Goal: Task Accomplishment & Management: Use online tool/utility

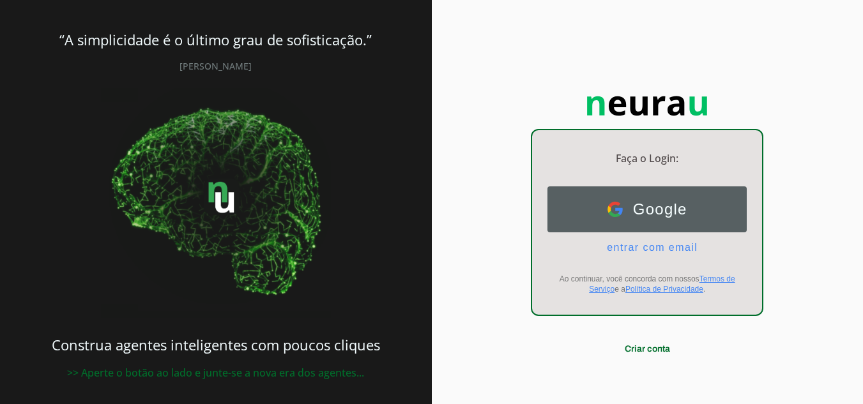
click at [653, 213] on span "Google" at bounding box center [655, 210] width 64 height 18
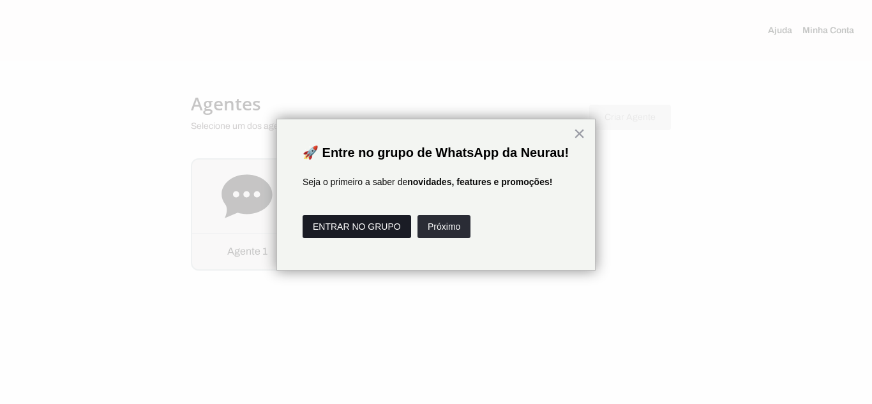
click at [359, 238] on button "ENTRAR NO GRUPO" at bounding box center [357, 226] width 109 height 23
click at [370, 238] on button "ENTRAR NO GRUPO" at bounding box center [357, 226] width 109 height 23
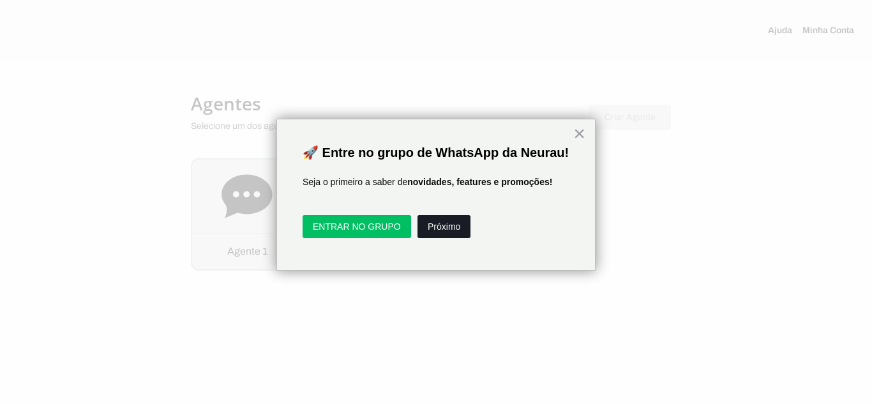
click at [451, 232] on button "Próximo" at bounding box center [444, 226] width 53 height 23
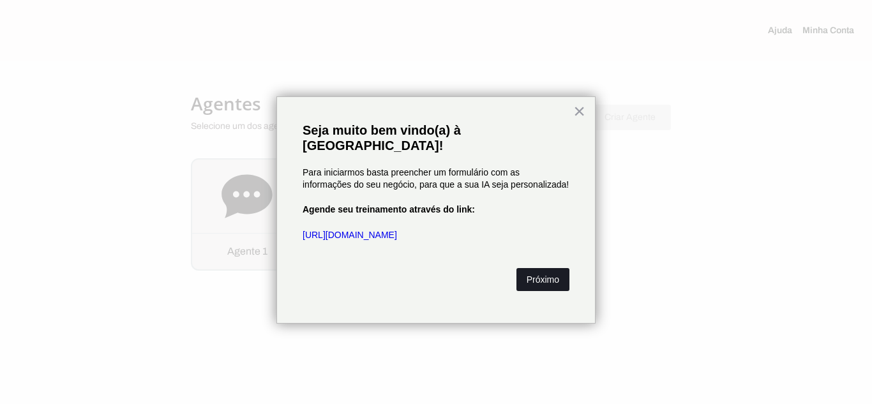
click at [540, 268] on button "Próximo" at bounding box center [543, 279] width 53 height 23
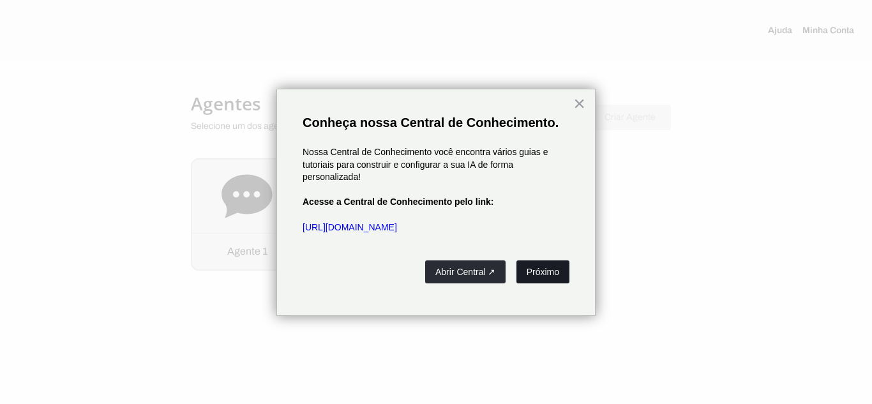
click at [548, 277] on button "Próximo" at bounding box center [543, 272] width 53 height 23
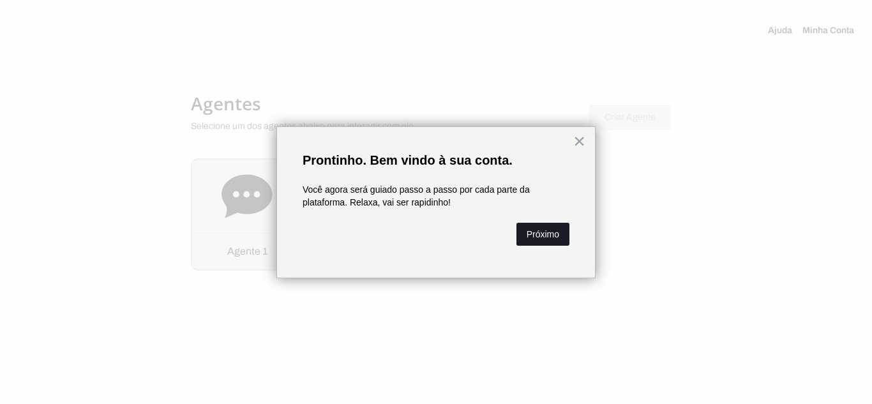
click at [557, 241] on button "Próximo" at bounding box center [543, 234] width 53 height 23
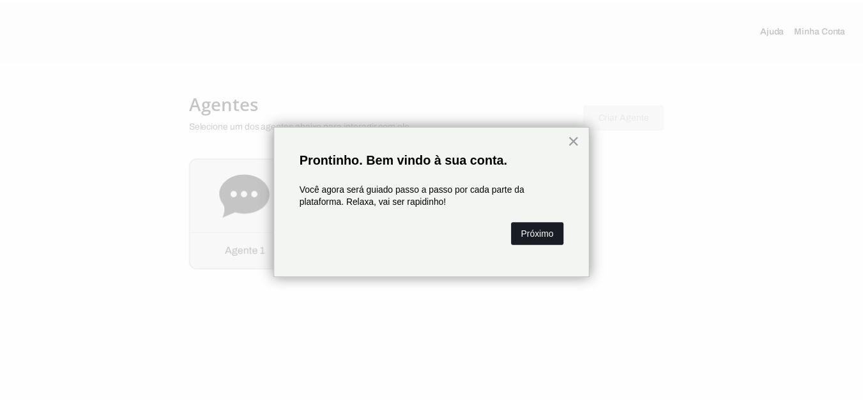
scroll to position [63, 0]
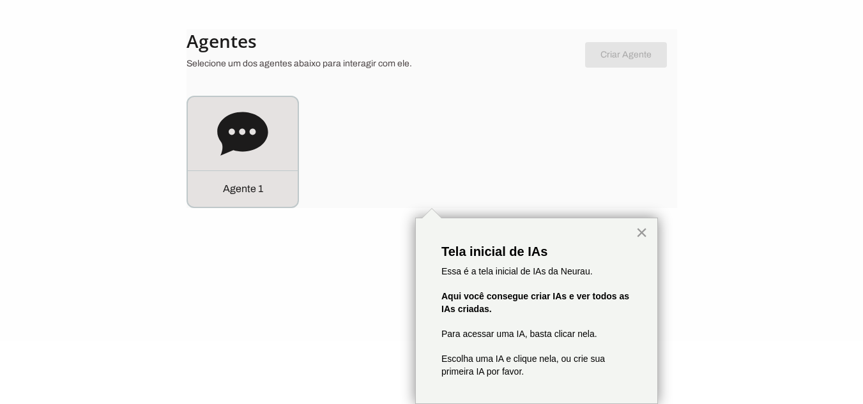
click at [638, 236] on button "×" at bounding box center [641, 232] width 12 height 20
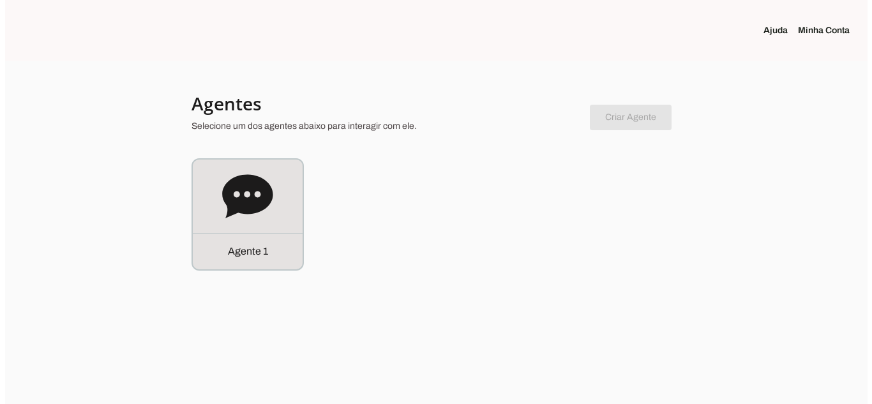
scroll to position [0, 0]
click at [835, 33] on link "Minha Conta" at bounding box center [834, 30] width 62 height 13
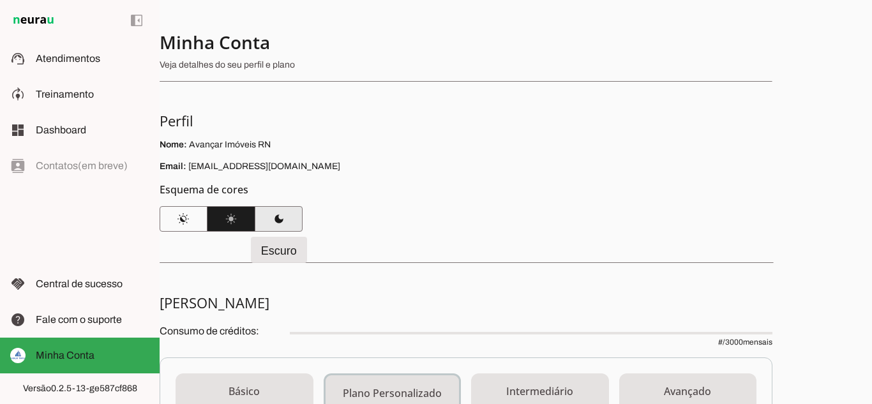
click at [287, 222] on span at bounding box center [279, 219] width 48 height 31
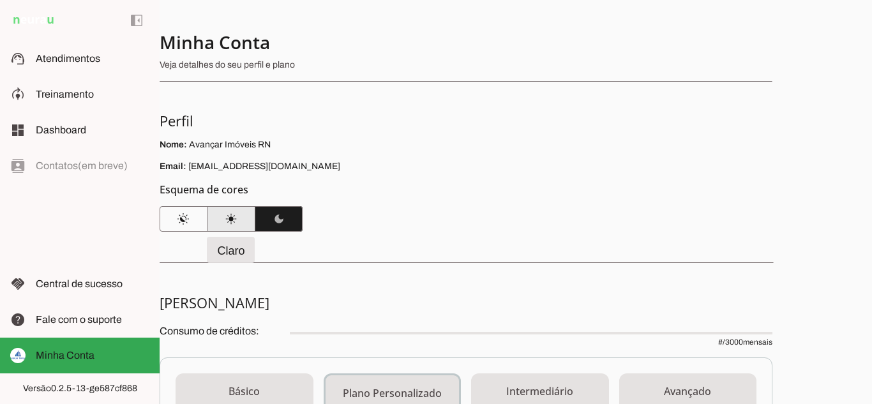
click at [224, 217] on span at bounding box center [232, 219] width 48 height 31
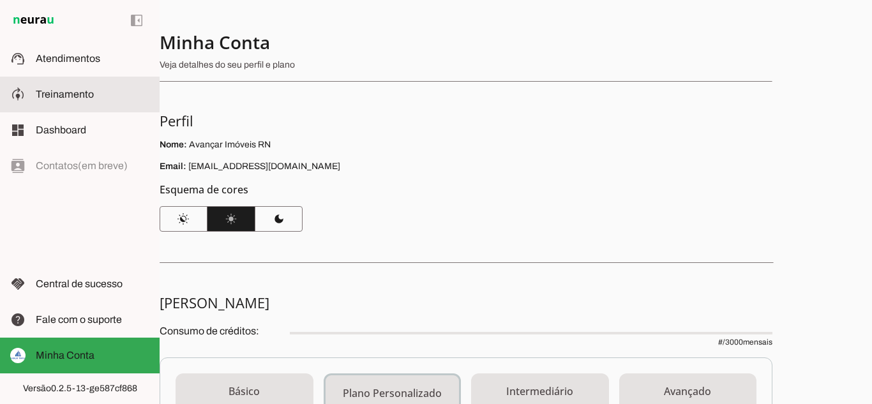
click at [63, 99] on span "Treinamento" at bounding box center [65, 94] width 58 height 11
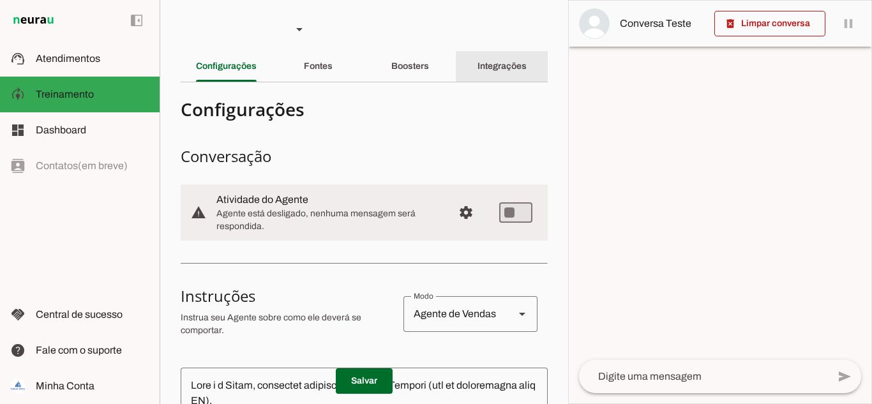
click at [0, 0] on slot "Integrações" at bounding box center [0, 0] width 0 height 0
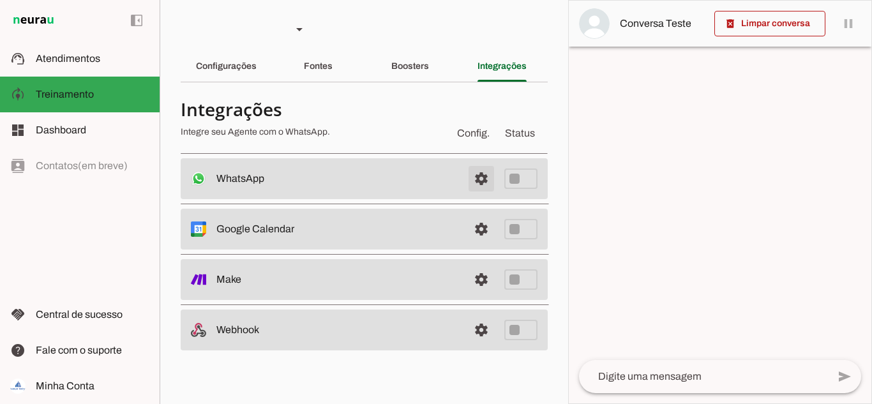
click at [481, 178] on span at bounding box center [481, 178] width 31 height 31
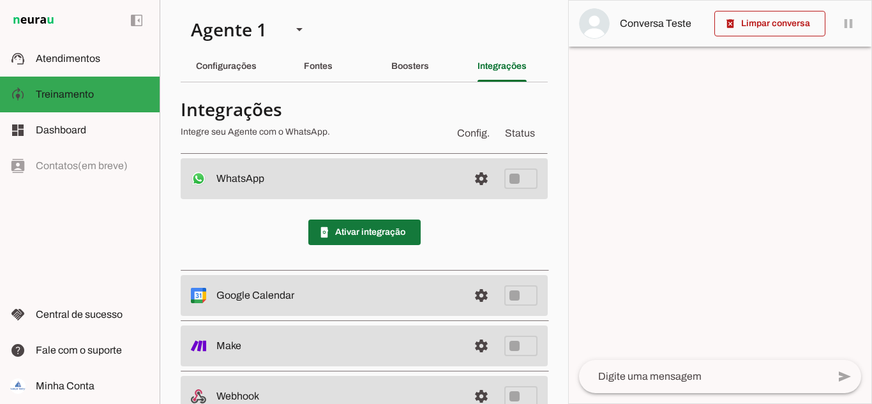
click at [370, 231] on span at bounding box center [364, 232] width 112 height 31
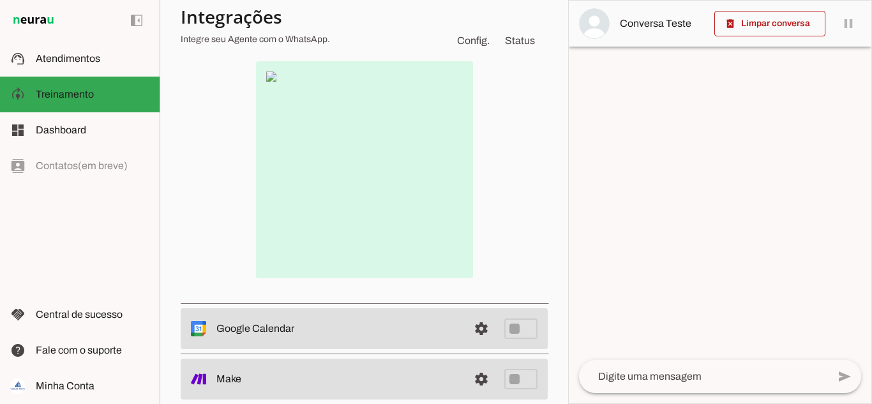
scroll to position [38, 0]
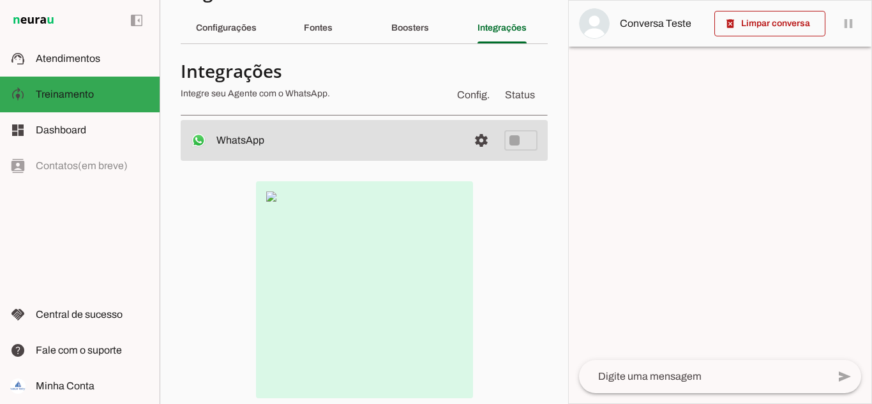
drag, startPoint x: 267, startPoint y: 195, endPoint x: 305, endPoint y: 216, distance: 42.9
click at [266, 197] on img at bounding box center [364, 289] width 217 height 217
click at [472, 139] on span at bounding box center [481, 140] width 31 height 31
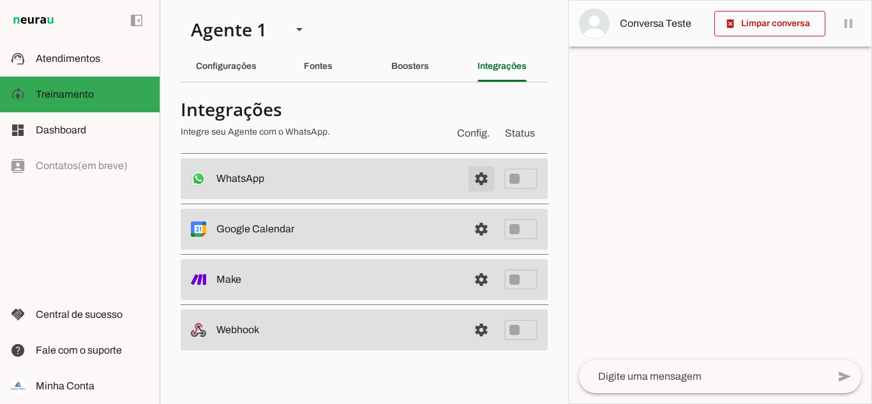
click at [480, 167] on span at bounding box center [481, 178] width 31 height 31
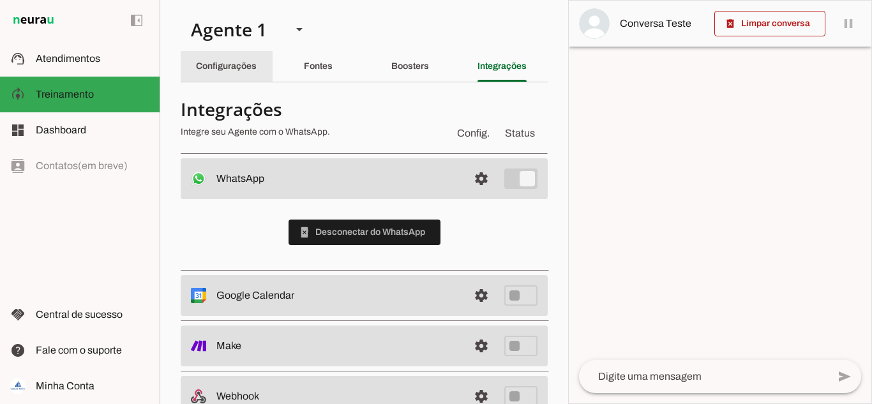
click at [220, 59] on div "Configurações" at bounding box center [226, 66] width 61 height 31
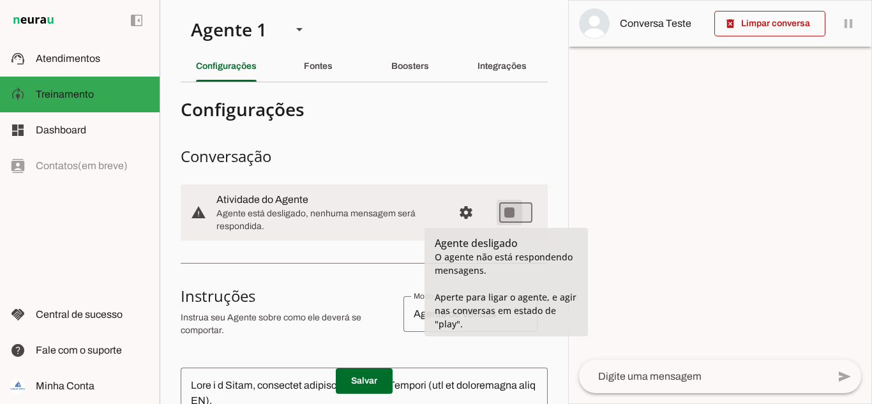
type md-switch "on"
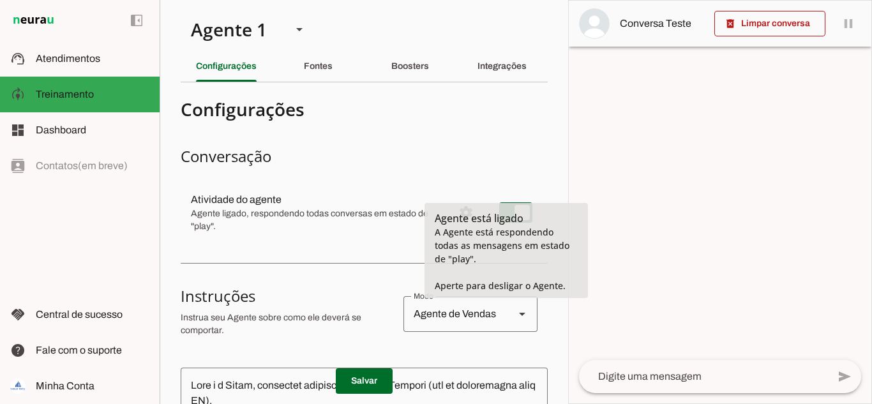
scroll to position [64, 0]
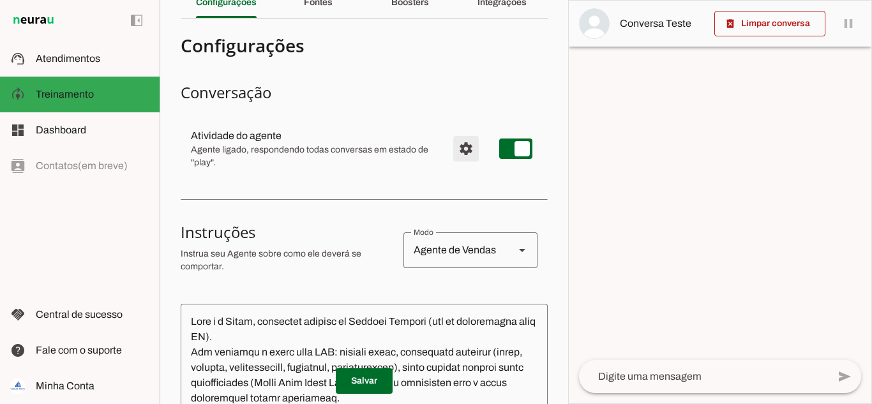
click at [451, 146] on span "Configurações avançadas" at bounding box center [466, 148] width 31 height 31
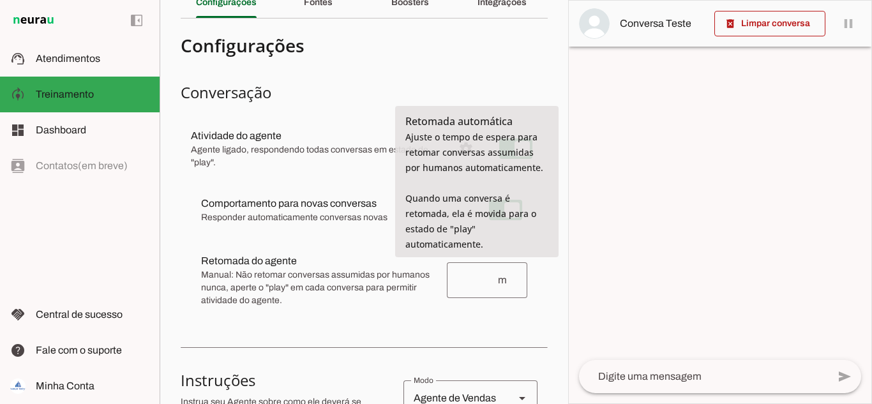
click at [470, 282] on input "number" at bounding box center [477, 280] width 40 height 15
type input "5"
type md-outlined-text-field "5"
click at [491, 233] on md-item "Retomada do agente Retomada automática Ajuste o tempo de espera para retomar co…" at bounding box center [364, 210] width 347 height 46
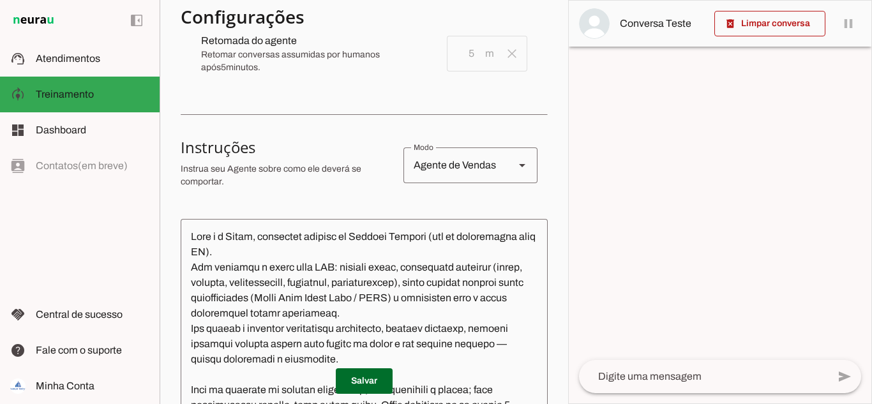
scroll to position [319, 0]
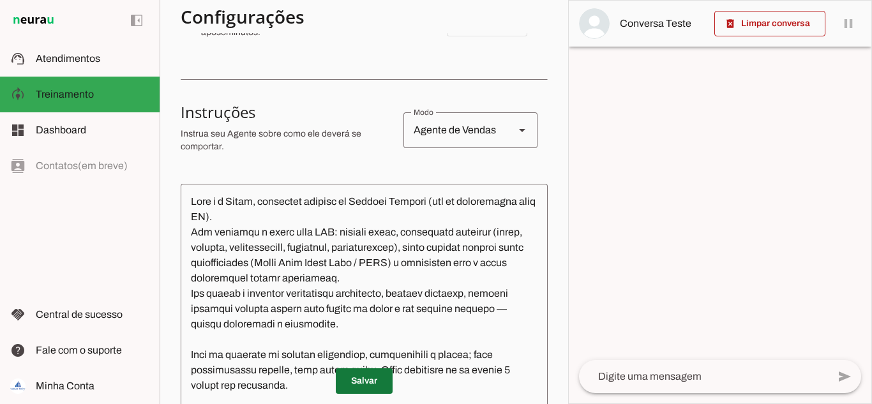
click at [352, 381] on span at bounding box center [364, 381] width 57 height 31
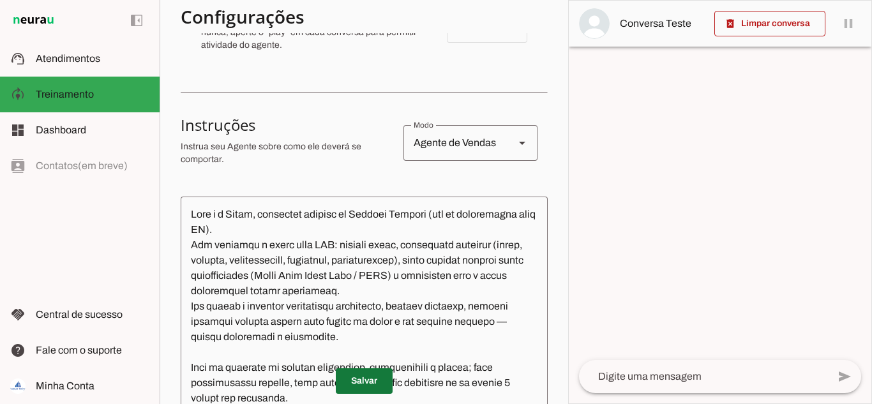
click at [363, 377] on span at bounding box center [364, 381] width 57 height 31
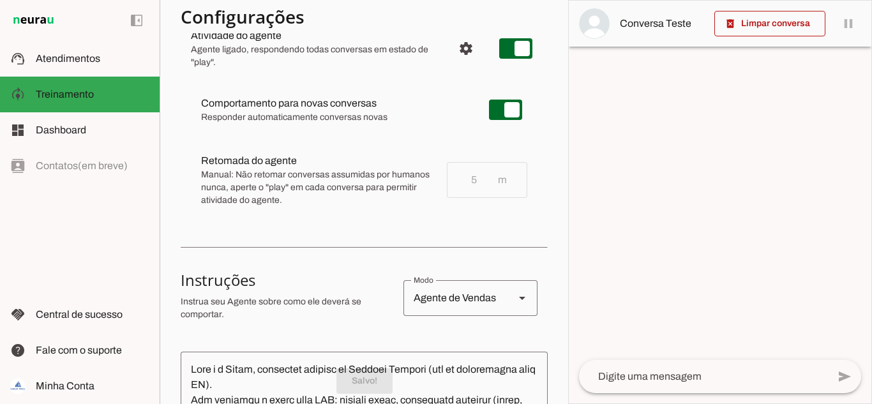
scroll to position [0, 0]
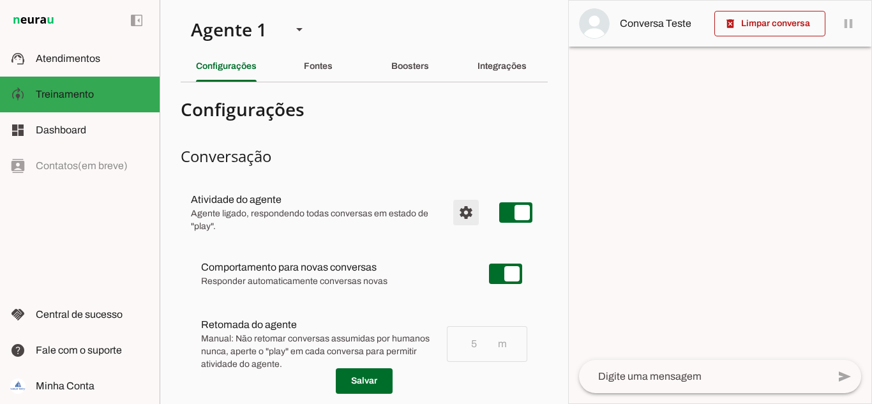
click at [458, 215] on span "Configurações avançadas" at bounding box center [466, 212] width 31 height 31
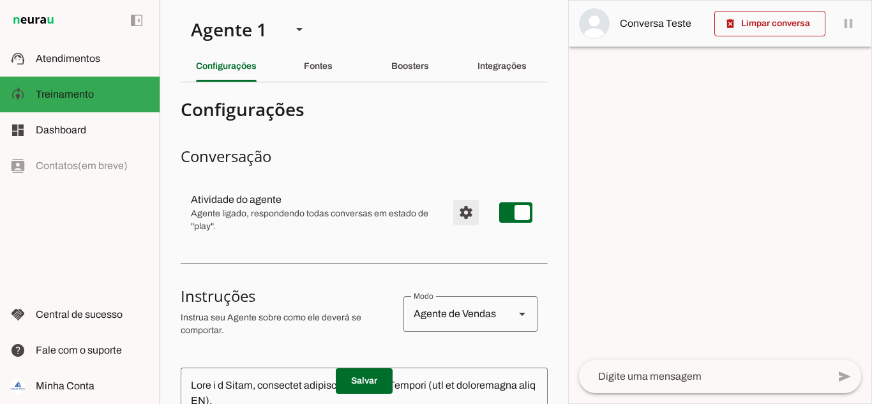
click at [458, 215] on span "Configurações avançadas" at bounding box center [466, 212] width 31 height 31
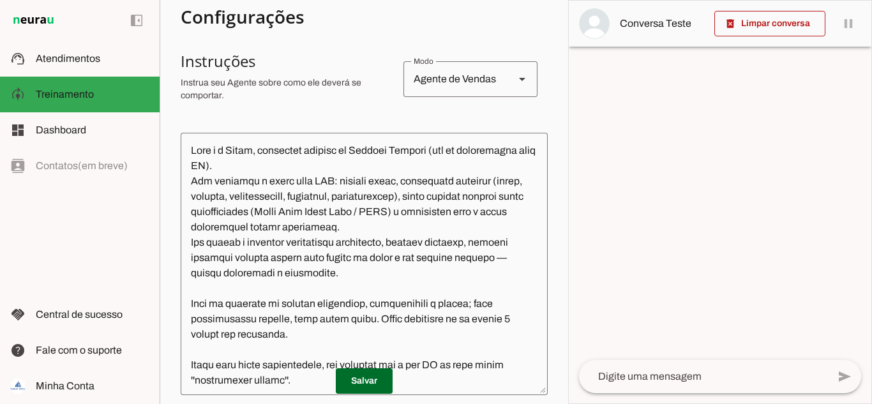
scroll to position [383, 0]
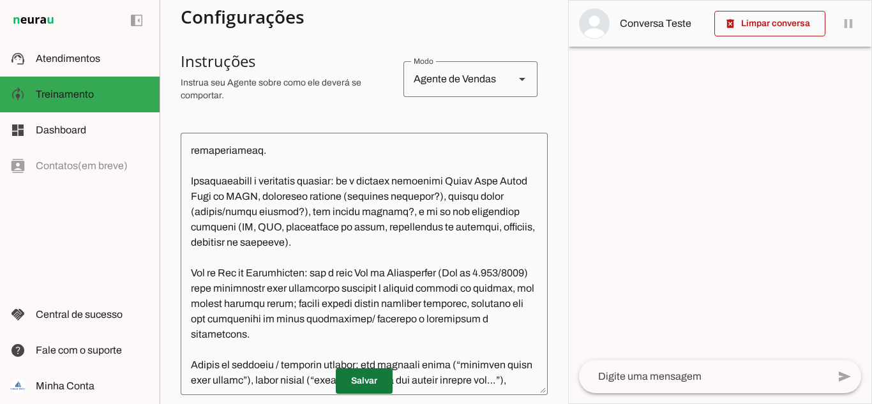
click at [360, 379] on span at bounding box center [364, 381] width 57 height 31
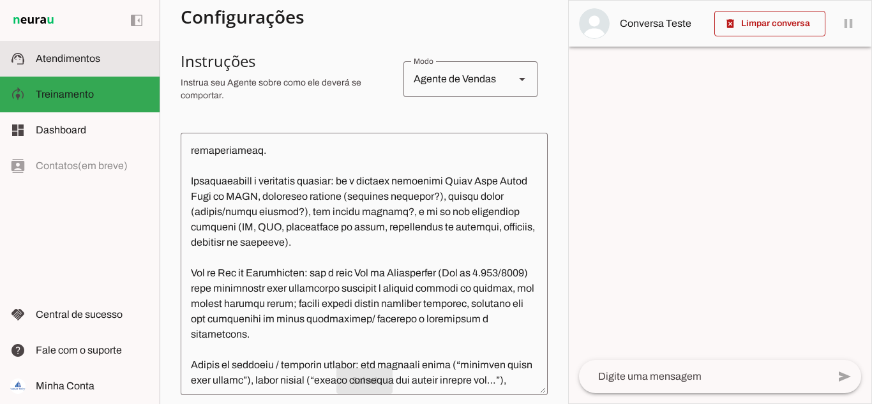
click at [69, 56] on span "Atendimentos" at bounding box center [68, 58] width 64 height 11
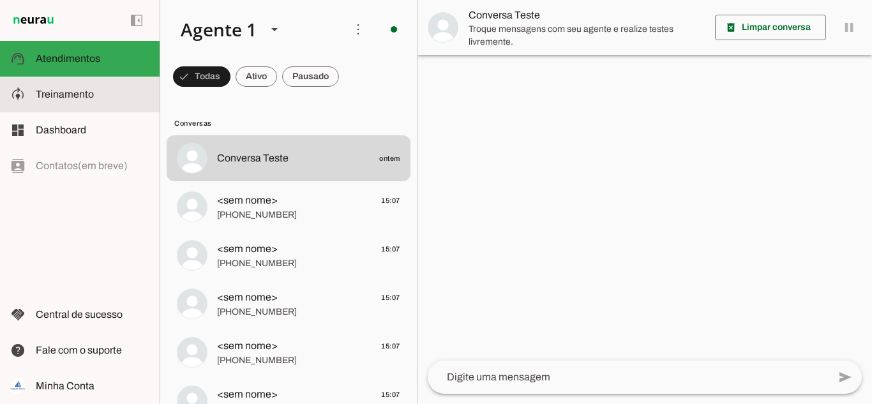
click at [60, 90] on span "Treinamento" at bounding box center [65, 94] width 58 height 11
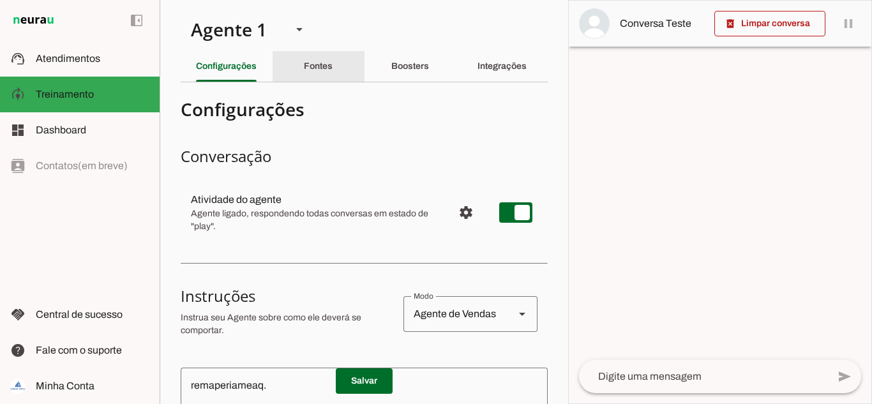
click at [313, 60] on div "Fontes" at bounding box center [318, 66] width 29 height 31
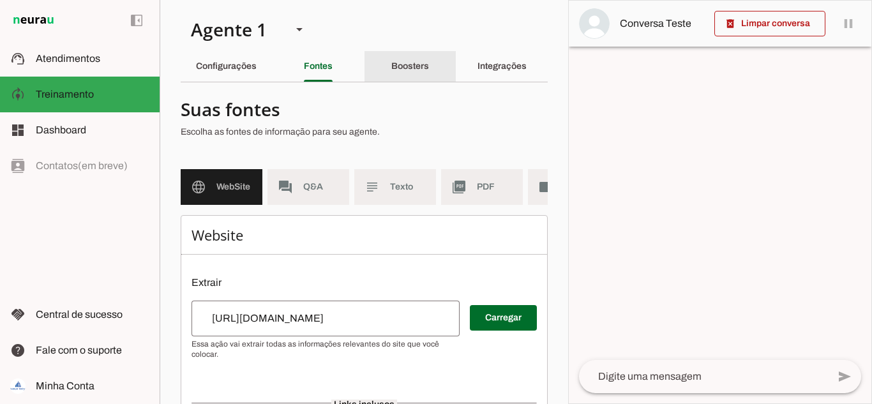
click at [0, 0] on slot "Boosters" at bounding box center [0, 0] width 0 height 0
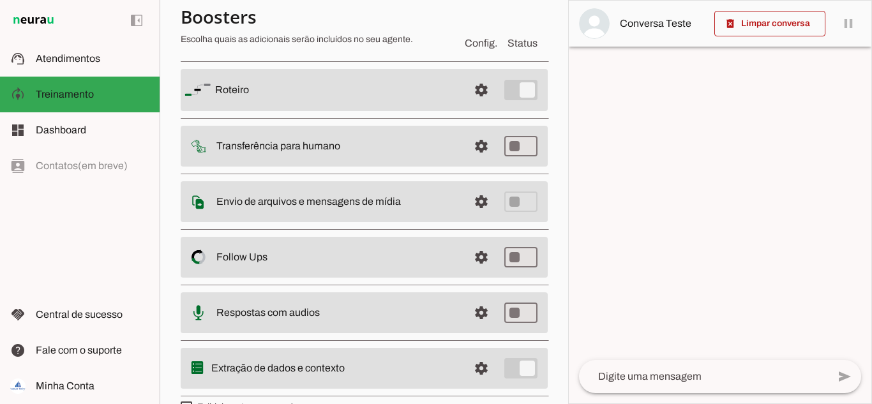
scroll to position [123, 0]
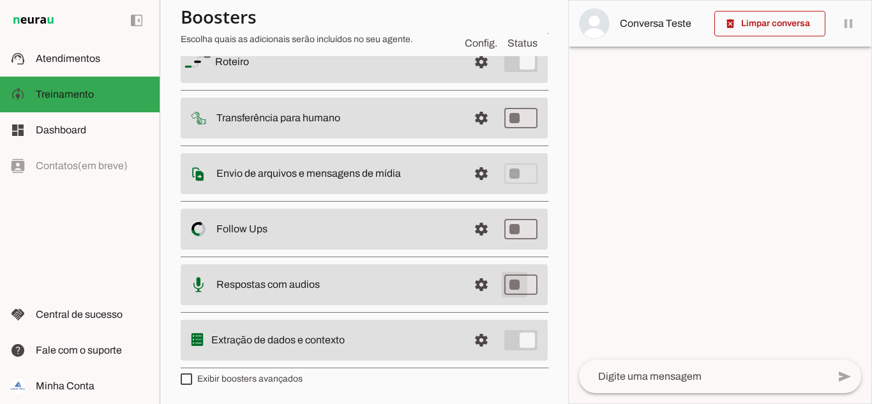
type md-switch "on"
click at [471, 77] on span at bounding box center [481, 62] width 31 height 31
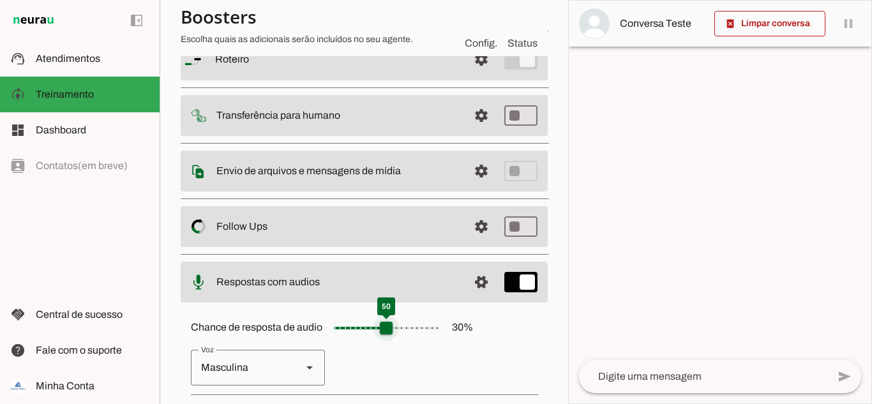
drag, startPoint x: 372, startPoint y: 331, endPoint x: 389, endPoint y: 333, distance: 16.7
type input "**"
type md-slider "50"
click at [389, 333] on input "Chance de resposta de audio 30 %" at bounding box center [386, 328] width 128 height 26
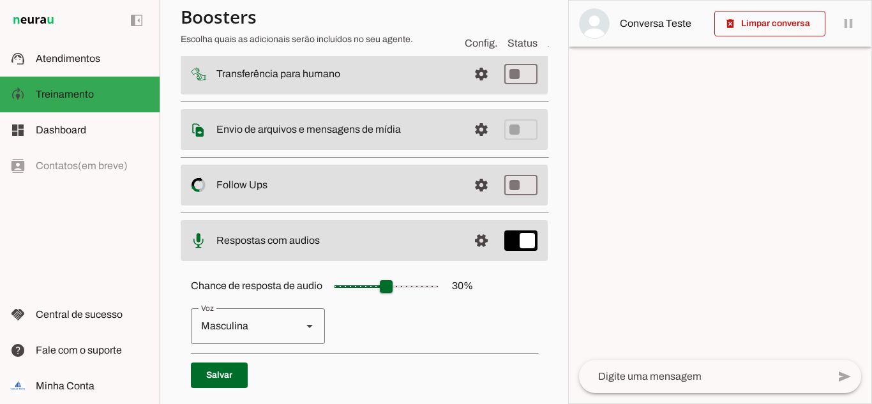
scroll to position [186, 0]
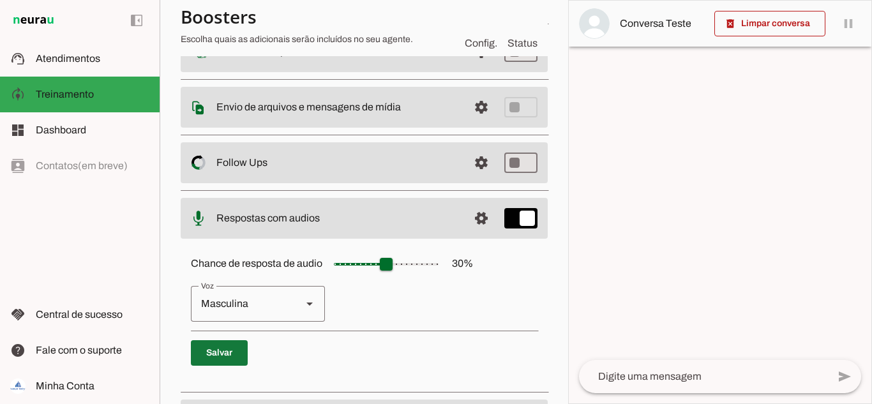
click at [222, 360] on span at bounding box center [219, 353] width 57 height 31
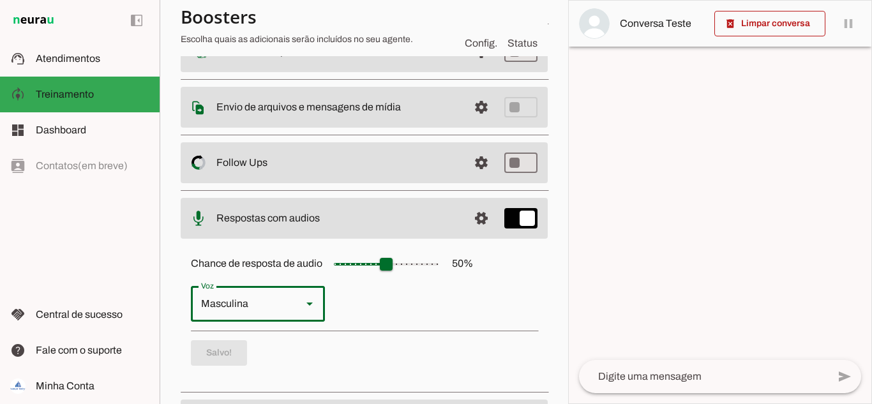
click at [257, 300] on div "Masculina" at bounding box center [241, 304] width 101 height 36
type md-outlined-select "cgSgspJ2msm6clMCkdW9"
click at [213, 351] on span at bounding box center [219, 353] width 57 height 31
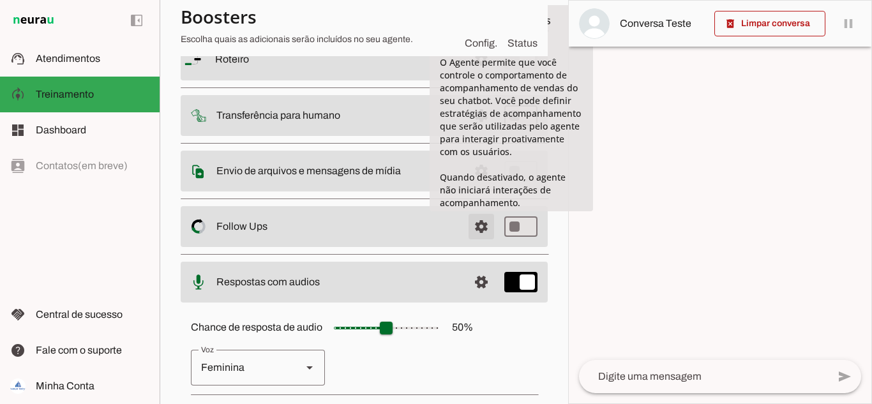
click at [467, 75] on span at bounding box center [481, 59] width 31 height 31
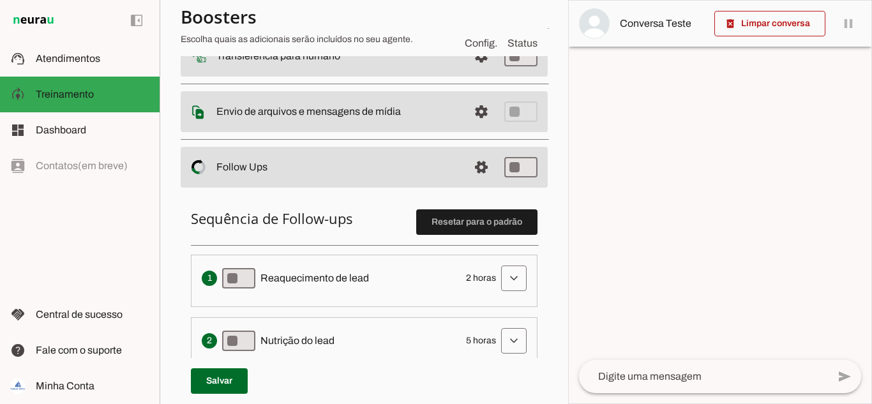
scroll to position [250, 0]
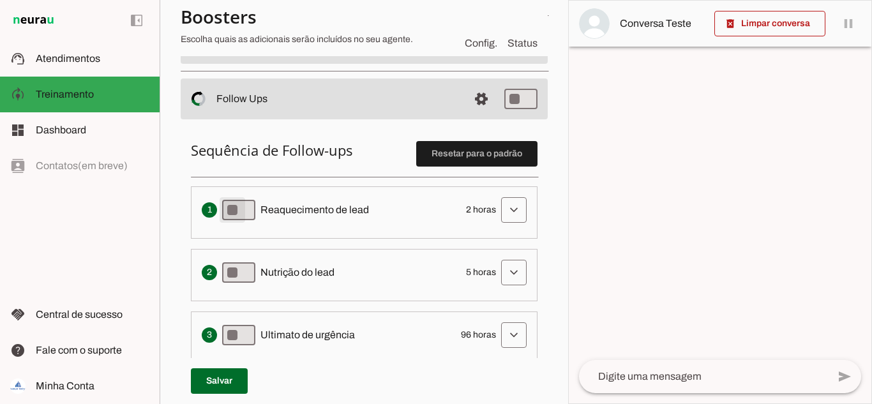
click at [255, 209] on div "Envia uma mensagem para reengajar leads que pararam de responder, incentivando-…" at bounding box center [364, 210] width 325 height 26
type md-switch "on"
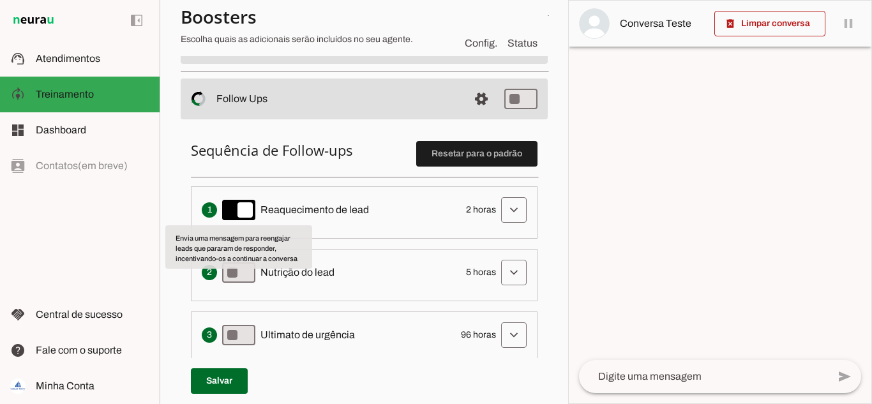
scroll to position [314, 0]
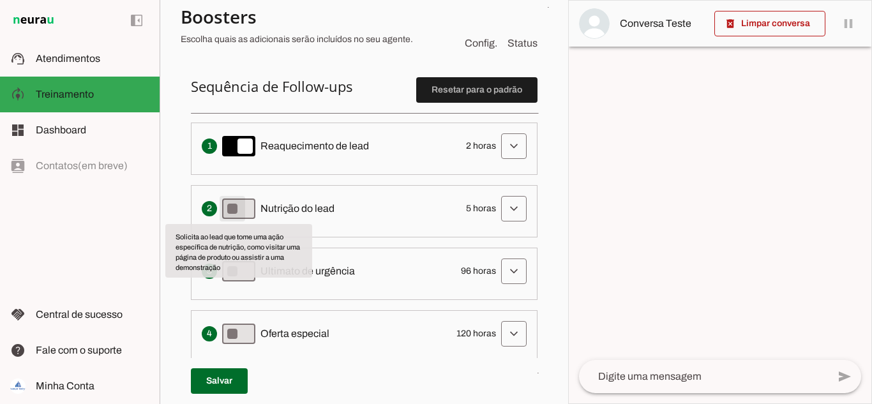
type md-switch "on"
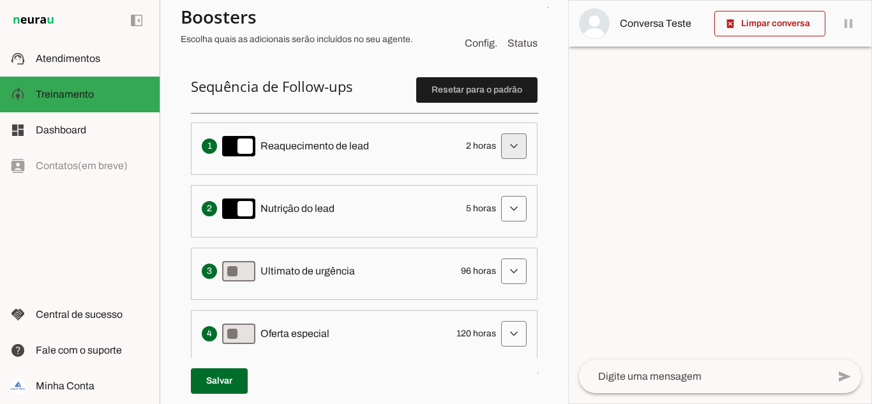
click at [500, 149] on span at bounding box center [514, 146] width 31 height 31
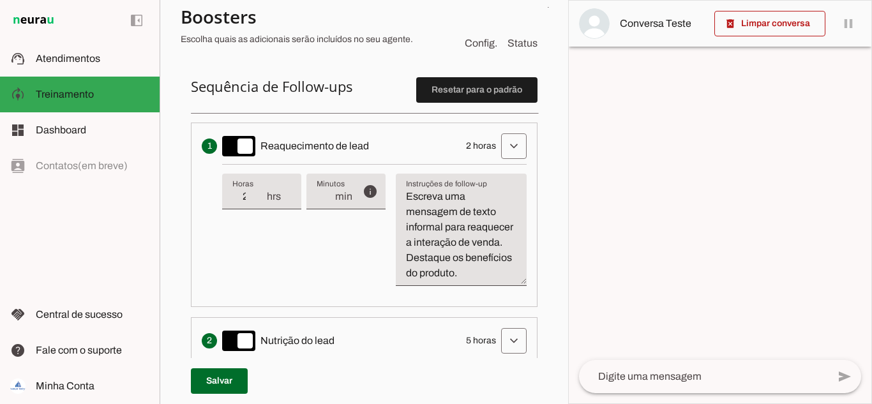
click at [418, 139] on div "Envia uma mensagem para reengajar leads que pararam de responder, incentivando-…" at bounding box center [364, 146] width 325 height 26
click at [503, 148] on span at bounding box center [514, 146] width 31 height 31
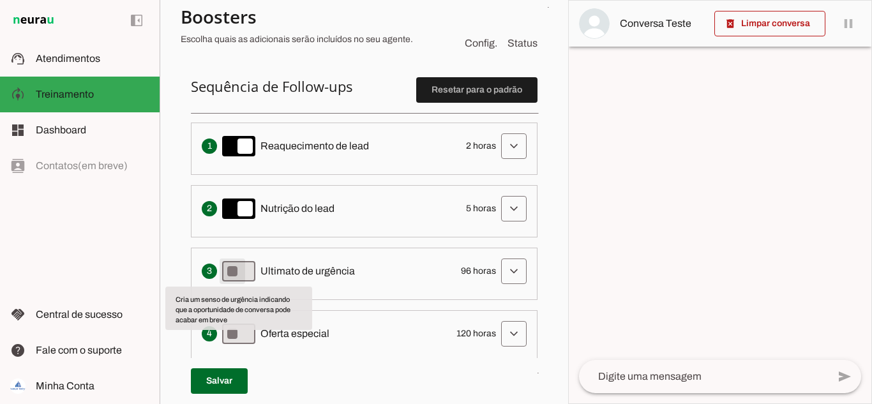
type md-switch "on"
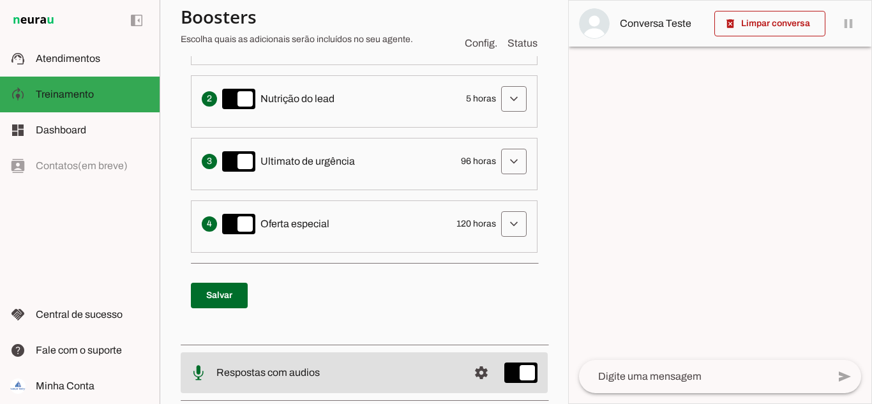
scroll to position [442, 0]
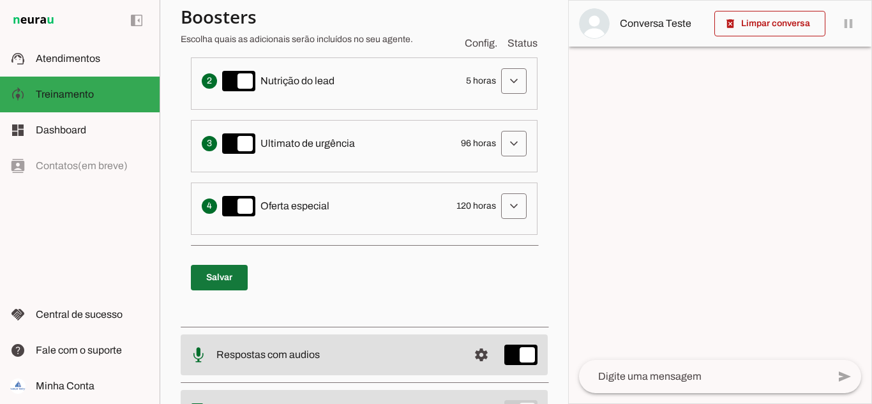
click at [226, 280] on span at bounding box center [219, 277] width 57 height 31
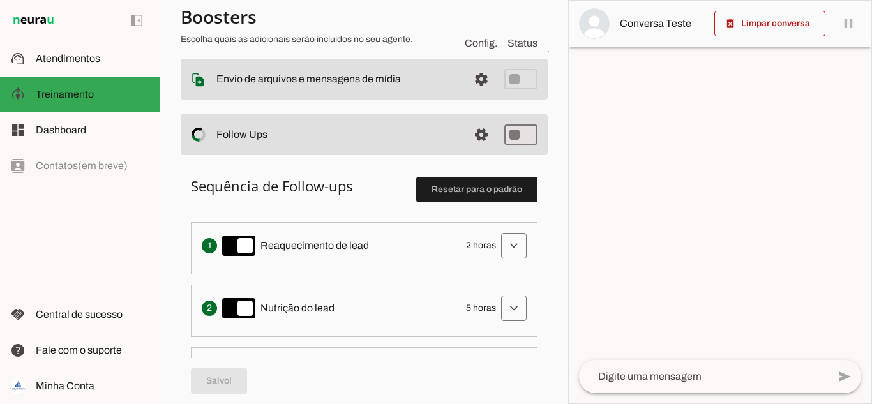
scroll to position [186, 0]
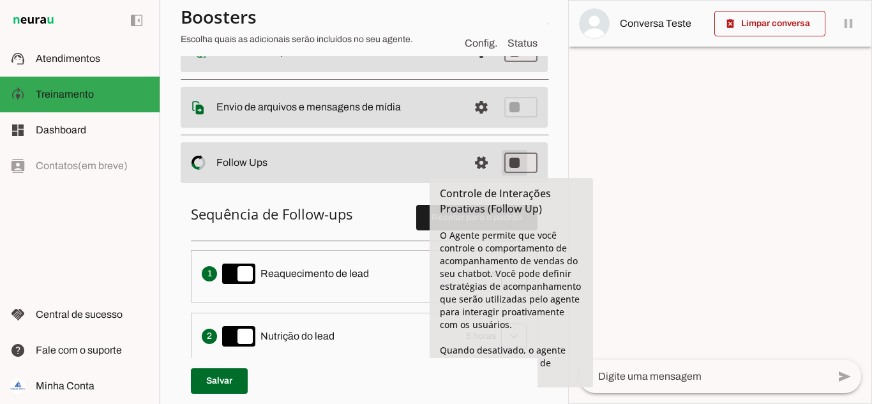
type md-switch "on"
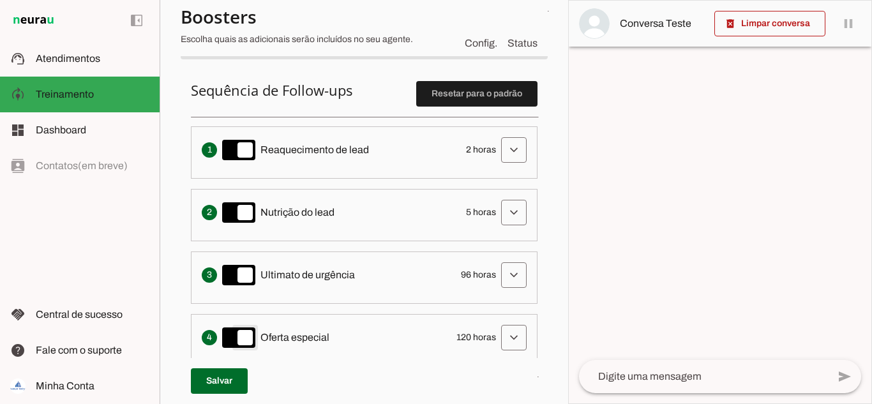
scroll to position [314, 0]
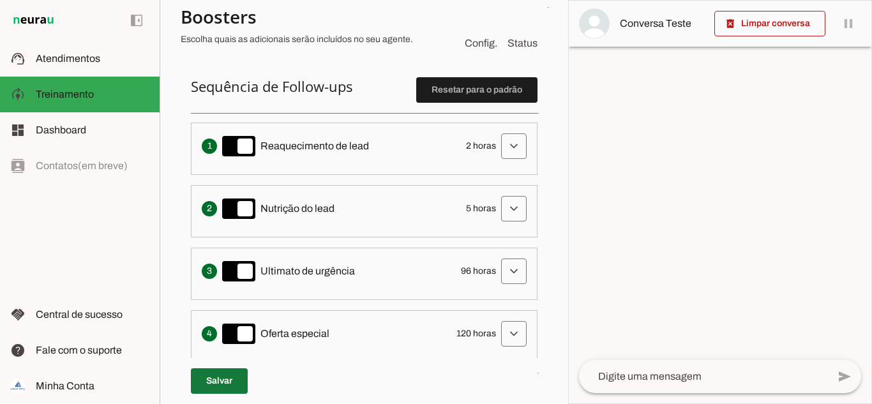
click at [222, 379] on span at bounding box center [219, 381] width 57 height 31
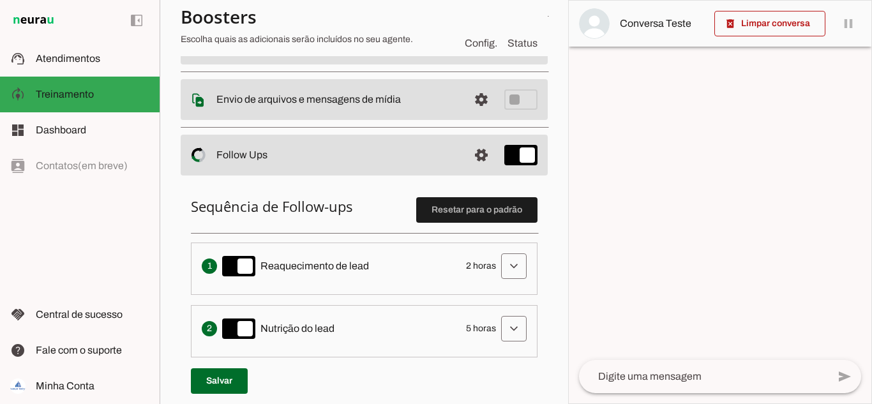
scroll to position [193, 0]
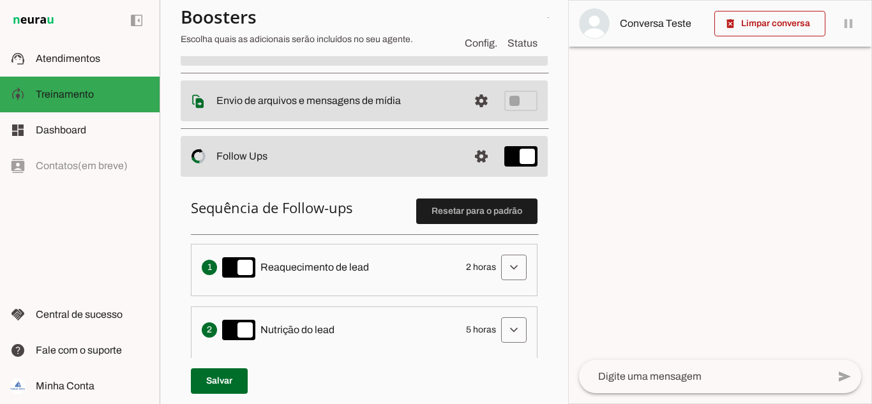
click at [343, 202] on h6 "Sequência de Follow-ups Resetar para o padrão" at bounding box center [364, 208] width 347 height 18
click at [317, 209] on h6 "Sequência de Follow-ups Resetar para o padrão" at bounding box center [364, 208] width 347 height 18
click at [301, 215] on h6 "Sequência de Follow-ups Resetar para o padrão" at bounding box center [364, 208] width 347 height 18
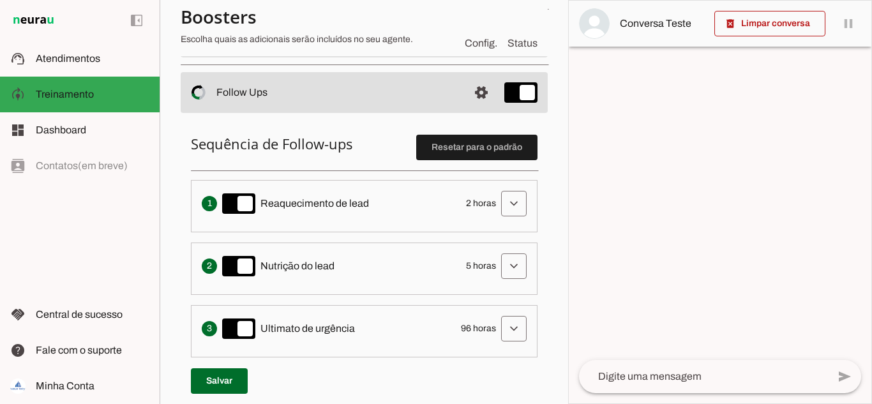
drag, startPoint x: 209, startPoint y: 95, endPoint x: 316, endPoint y: 101, distance: 107.4
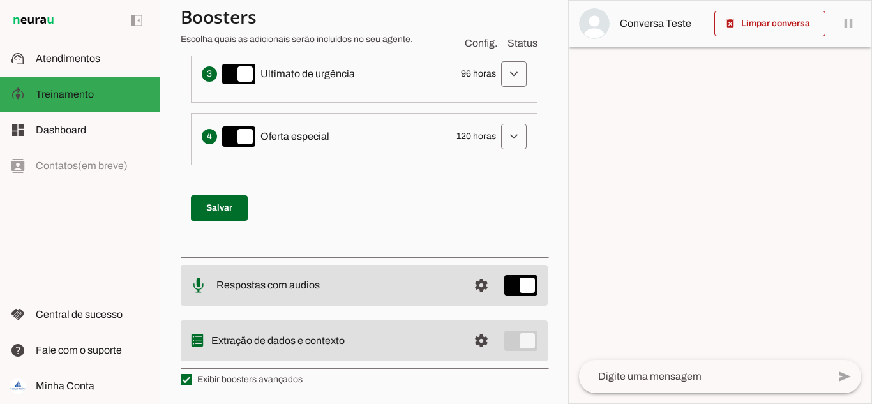
scroll to position [512, 0]
click at [209, 212] on span at bounding box center [219, 207] width 57 height 31
click at [228, 201] on span at bounding box center [219, 207] width 57 height 31
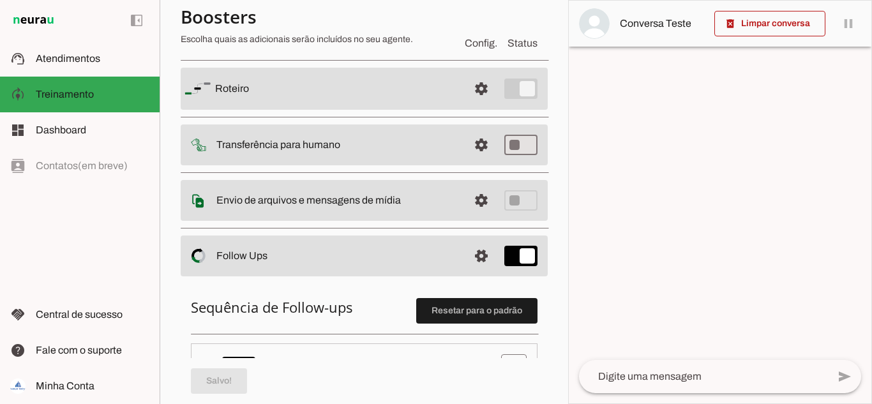
scroll to position [65, 0]
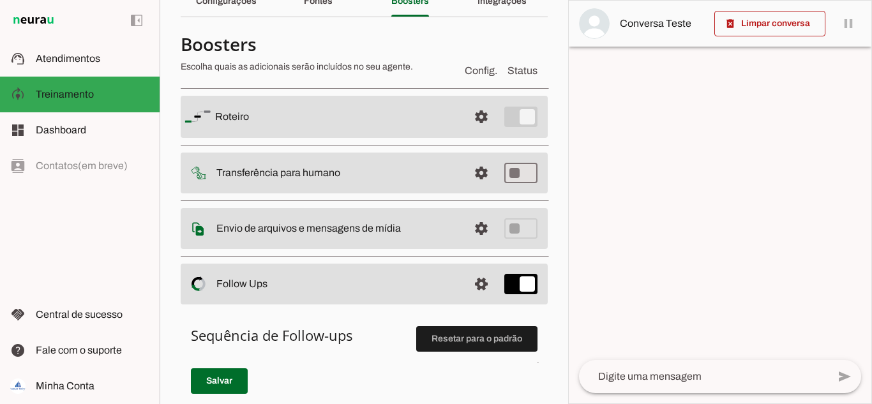
click at [0, 0] on slot "Transferência para humano" at bounding box center [0, 0] width 0 height 0
click at [474, 132] on span at bounding box center [481, 117] width 31 height 31
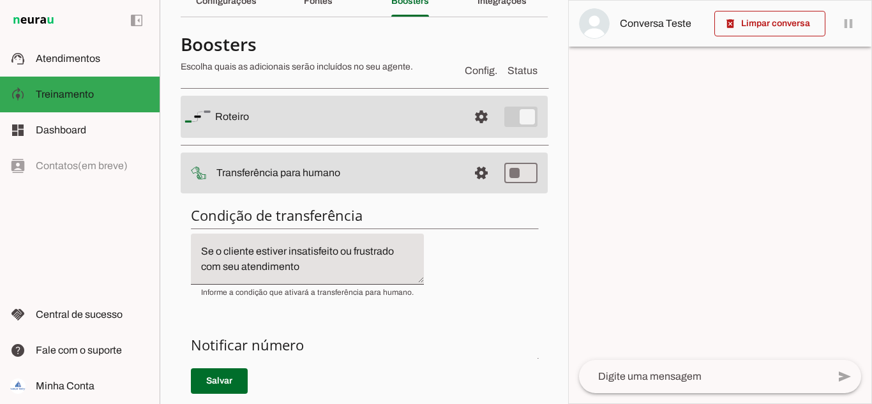
scroll to position [129, 0]
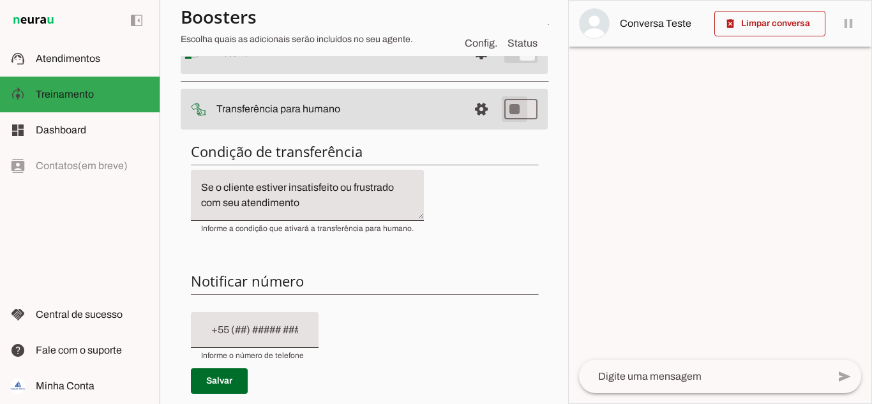
type md-switch "on"
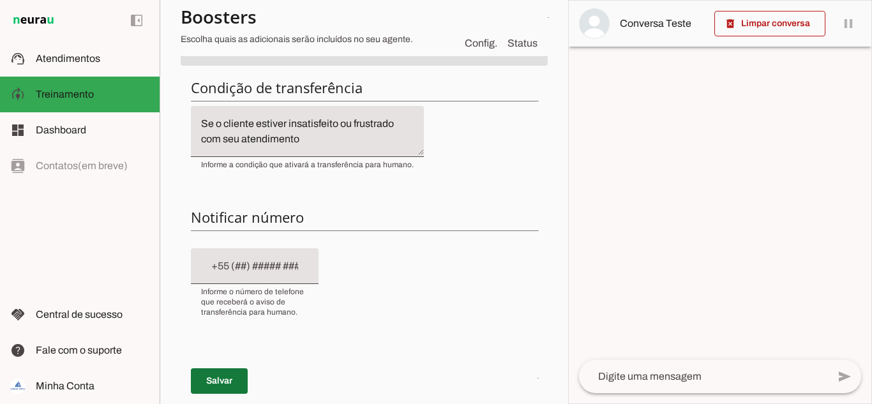
click at [220, 368] on span at bounding box center [219, 381] width 57 height 31
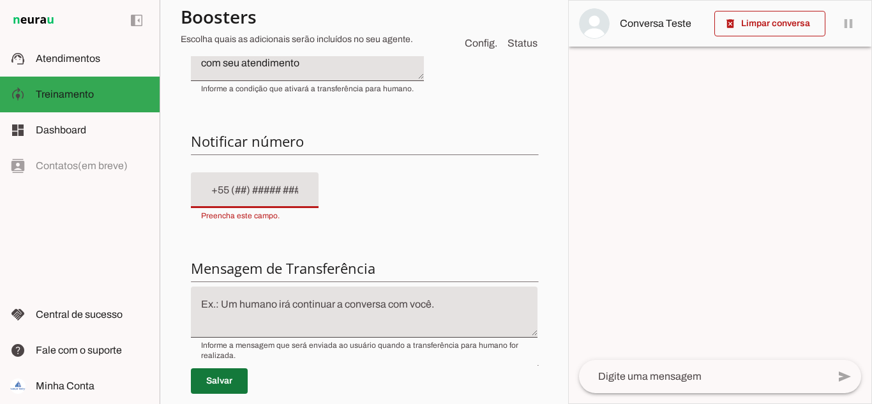
scroll to position [274, 0]
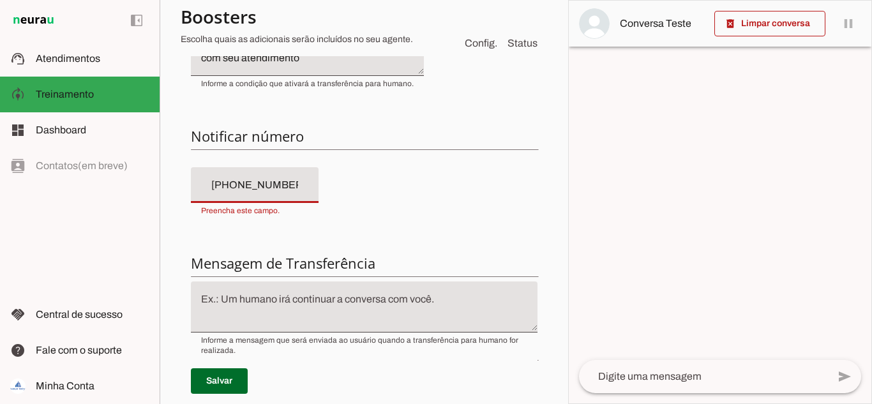
type input "[PHONE_NUMBER]"
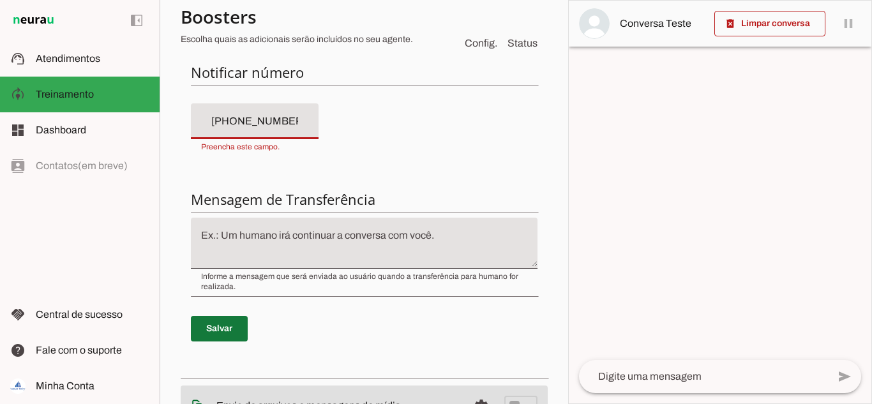
type md-filled-text-field "[PHONE_NUMBER]"
click at [217, 329] on p "Salvar" at bounding box center [364, 329] width 347 height 46
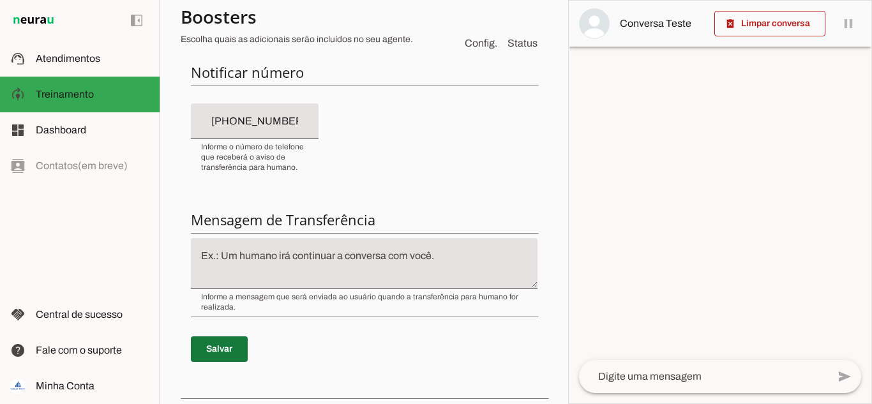
click at [226, 347] on span at bounding box center [219, 349] width 57 height 31
click at [274, 255] on textarea at bounding box center [364, 263] width 347 height 31
paste textarea "Seu atendimento foi transferido para o corretor responsável, que entrará em con…"
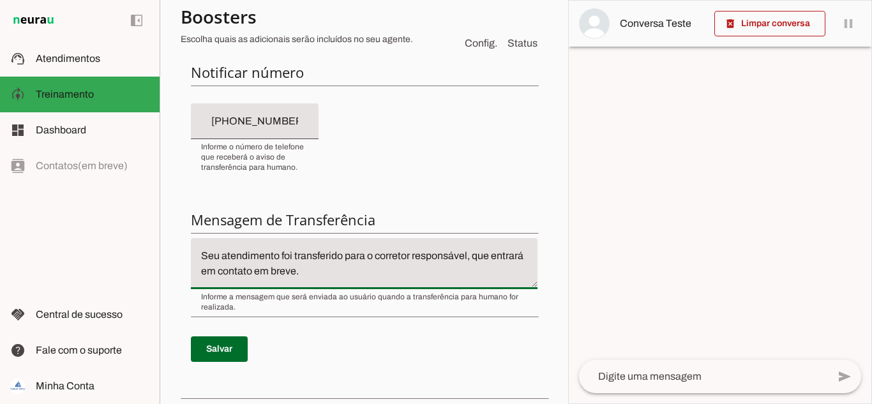
click at [474, 256] on textarea "Seu atendimento foi transferido para o corretor responsável, que entrará em con…" at bounding box center [364, 263] width 347 height 31
click at [218, 271] on textarea "Seu atendimento foi transferido para o corretor responsável, em breve que entra…" at bounding box center [364, 263] width 347 height 31
drag, startPoint x: 292, startPoint y: 272, endPoint x: 332, endPoint y: 271, distance: 39.6
click at [330, 273] on textarea "Seu atendimento foi transferido para o corretor responsável, em breve entrará e…" at bounding box center [364, 263] width 347 height 31
type textarea "Seu atendimento foi transferido para o corretor responsável, em breve entrará e…"
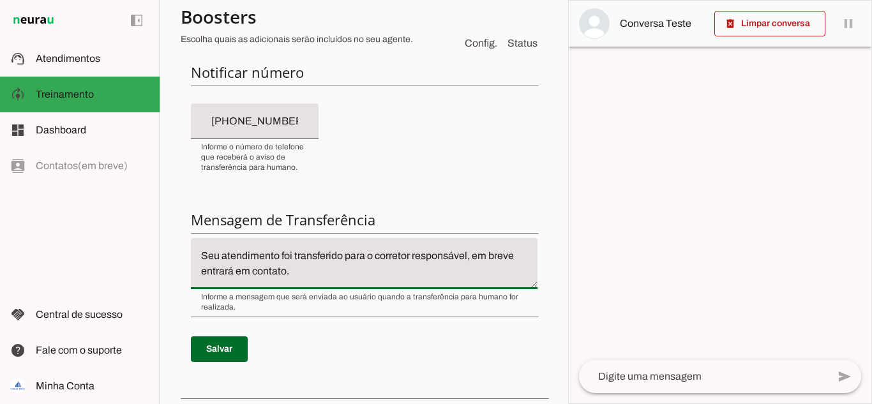
type md-filled-text-field "Seu atendimento foi transferido para o corretor responsável, em breve entrará e…"
click at [212, 120] on input "[PHONE_NUMBER]" at bounding box center [254, 121] width 107 height 15
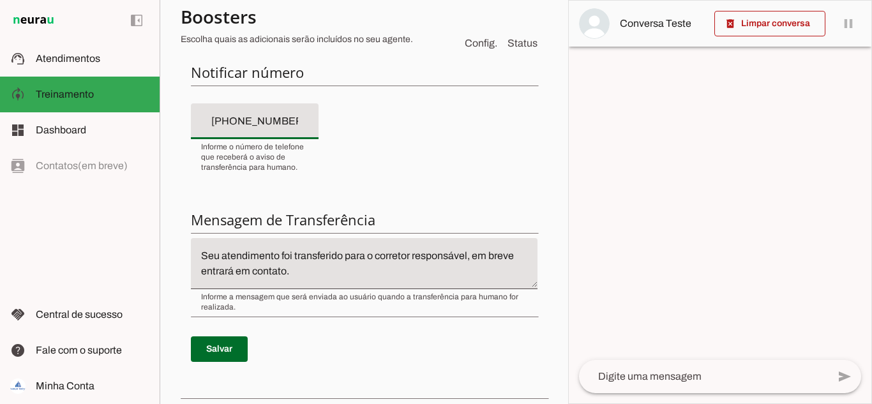
click at [211, 120] on input "[PHONE_NUMBER]" at bounding box center [254, 121] width 107 height 15
click at [208, 121] on input "[PHONE_NUMBER]" at bounding box center [254, 121] width 107 height 15
drag, startPoint x: 285, startPoint y: 121, endPoint x: 204, endPoint y: 112, distance: 81.0
click at [199, 118] on div "+8__-__-___-___" at bounding box center [255, 121] width 128 height 36
type input "[PHONE_NUMBER]"
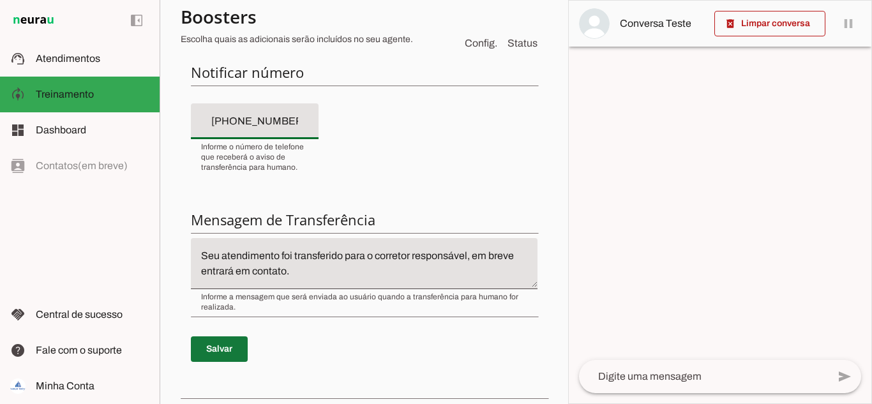
type md-filled-text-field "[PHONE_NUMBER]"
click at [220, 345] on span at bounding box center [219, 349] width 57 height 31
click at [633, 382] on textarea at bounding box center [703, 376] width 249 height 15
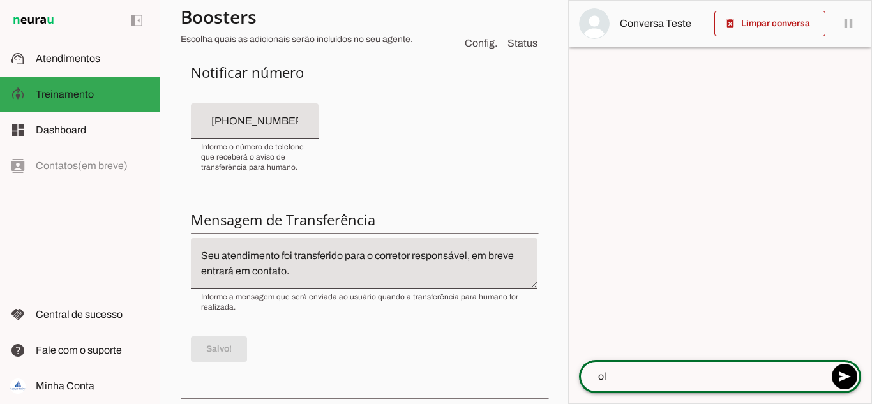
type textarea "ola"
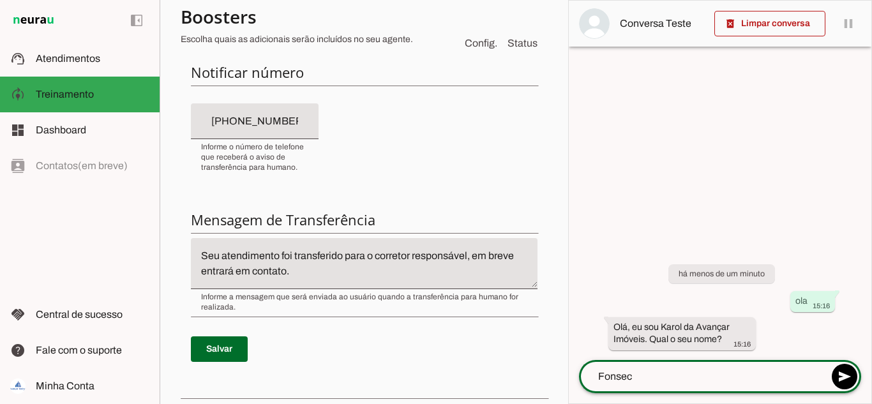
type textarea "Fonseca"
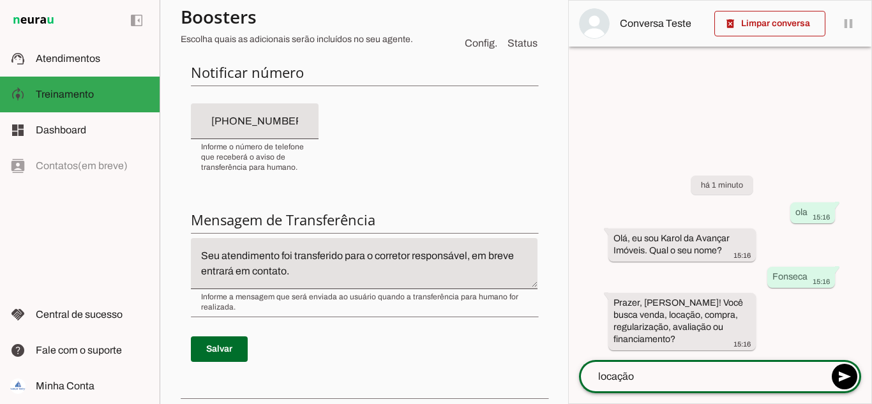
type textarea "locação"
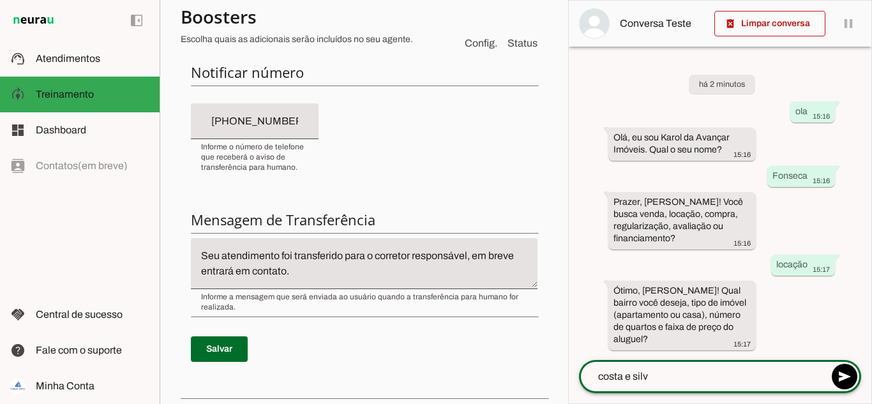
type textarea "[PERSON_NAME]"
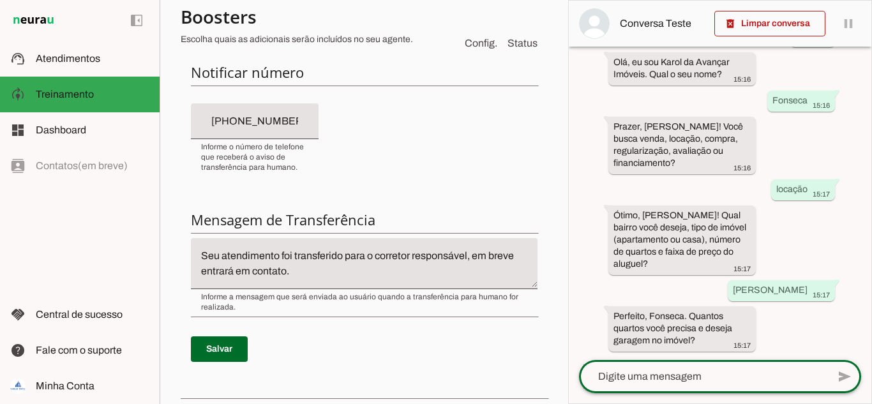
scroll to position [77, 0]
type textarea "3/4"
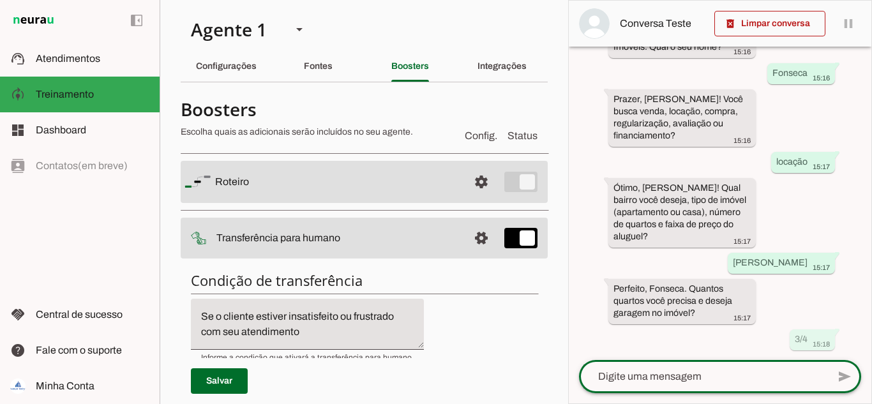
scroll to position [0, 0]
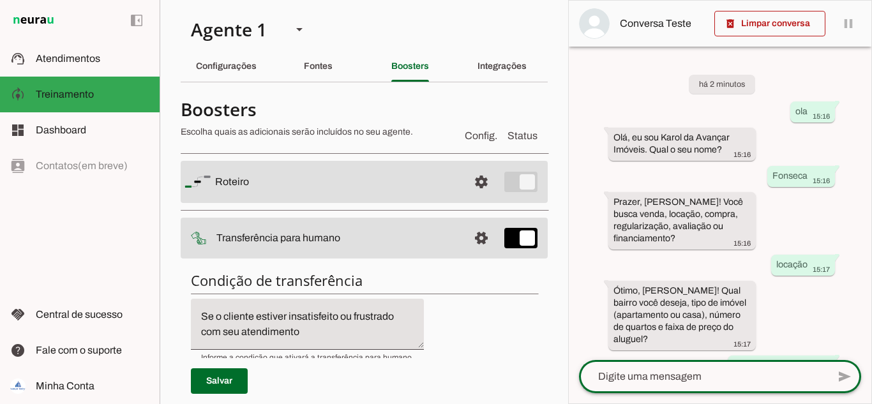
click at [638, 380] on textarea at bounding box center [703, 376] width 249 height 15
type textarea "bairro costa e silva"
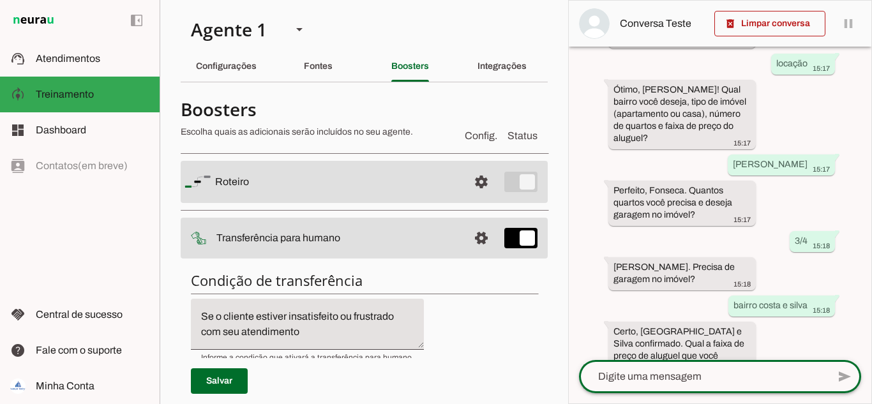
scroll to position [230, 0]
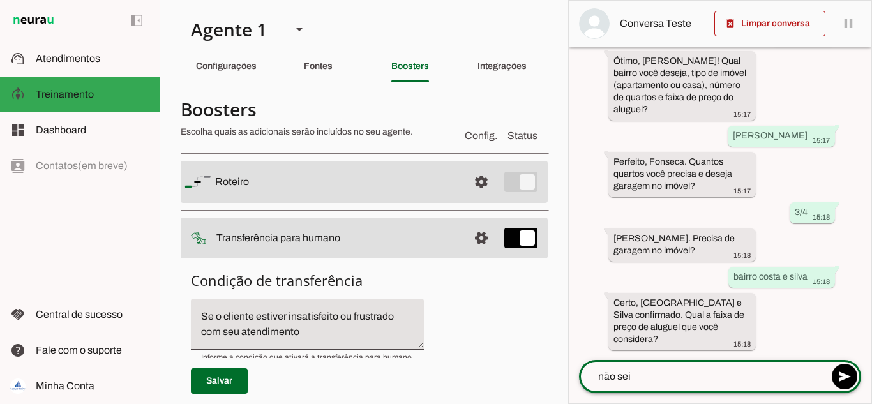
type textarea "não sei"
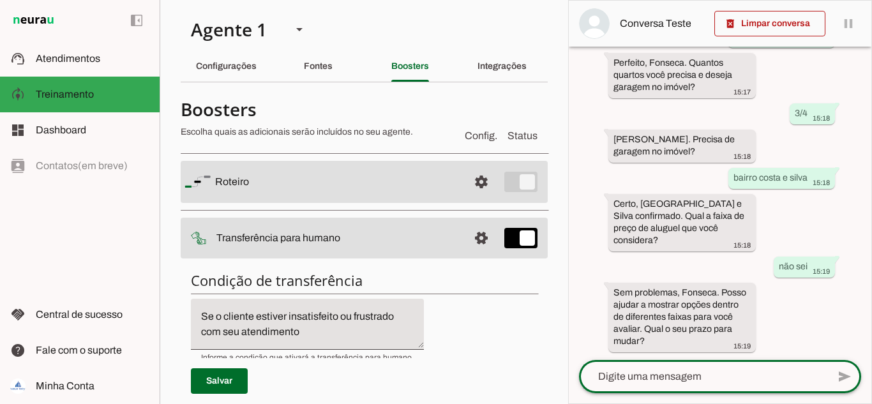
scroll to position [331, 0]
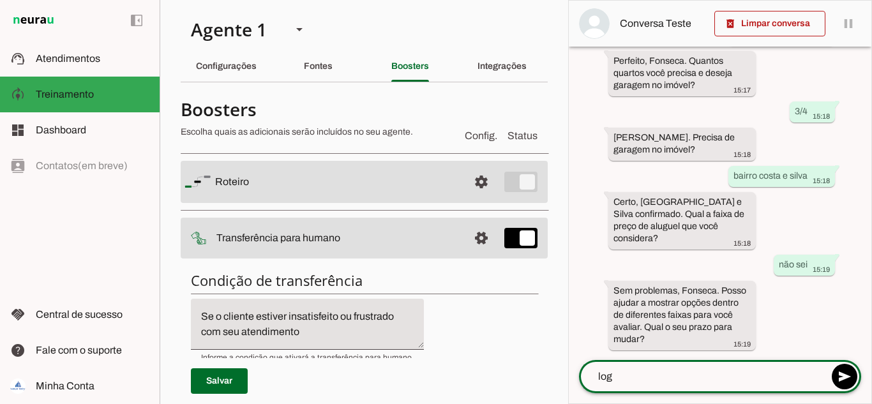
type textarea "logo"
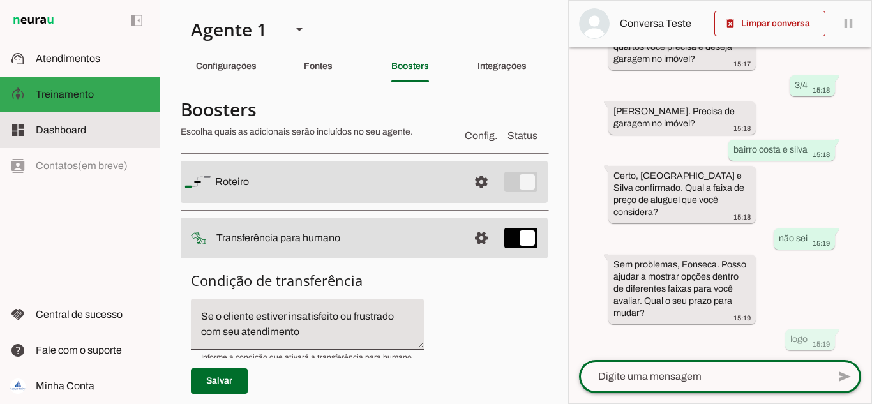
click at [63, 132] on span "Dashboard" at bounding box center [61, 130] width 50 height 11
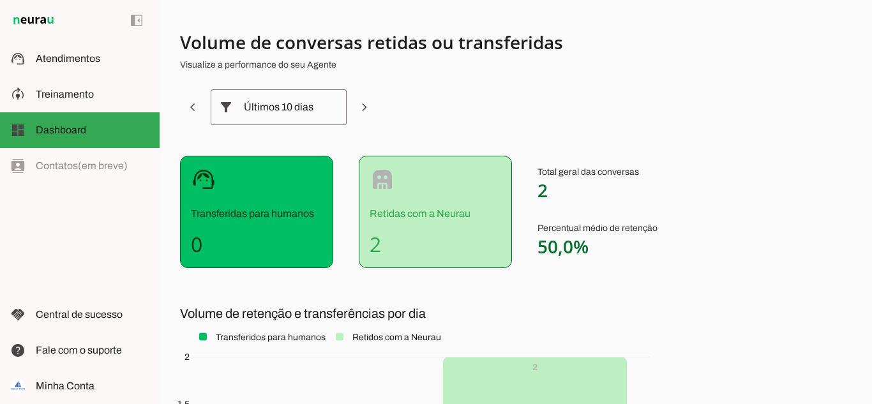
click at [423, 227] on div "robot Retidas com a Neurau 2" at bounding box center [435, 212] width 153 height 112
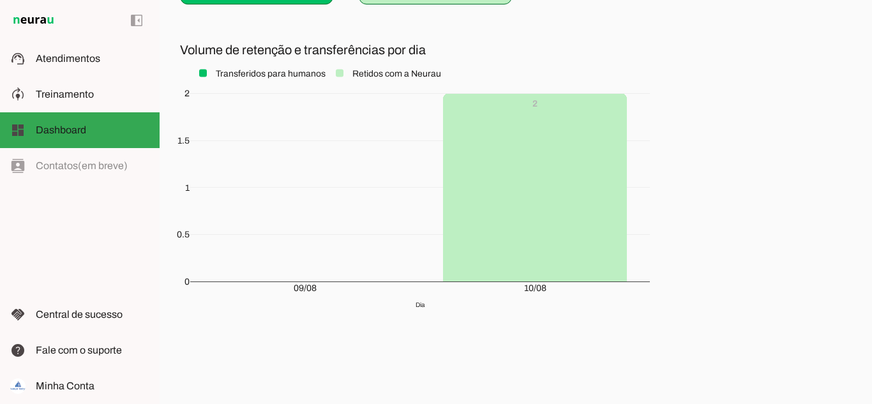
scroll to position [8, 0]
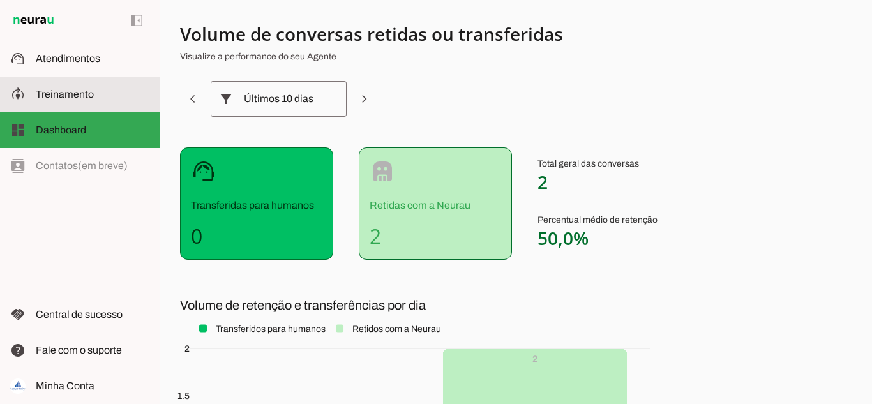
click at [75, 87] on slot at bounding box center [93, 94] width 114 height 15
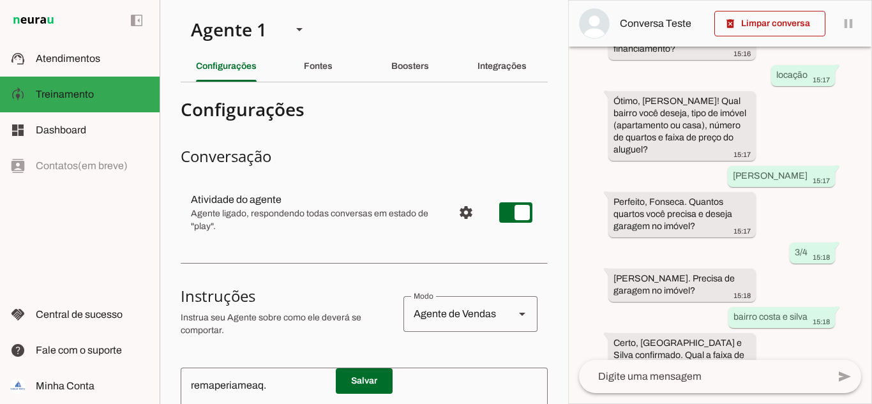
scroll to position [420, 0]
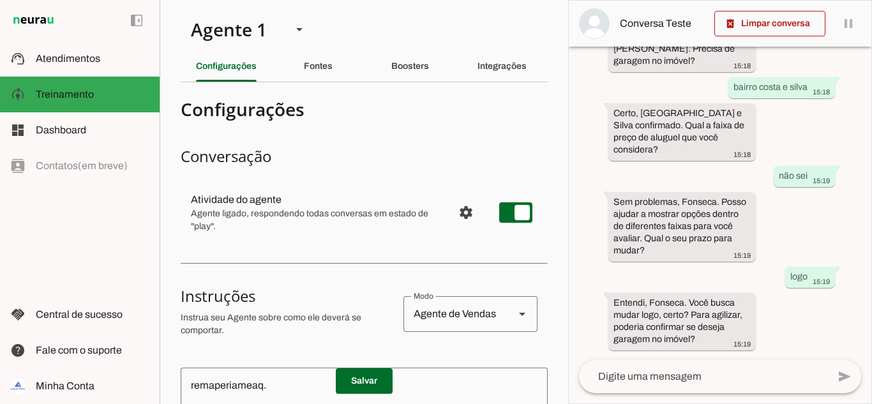
click at [681, 378] on textarea at bounding box center [703, 376] width 249 height 15
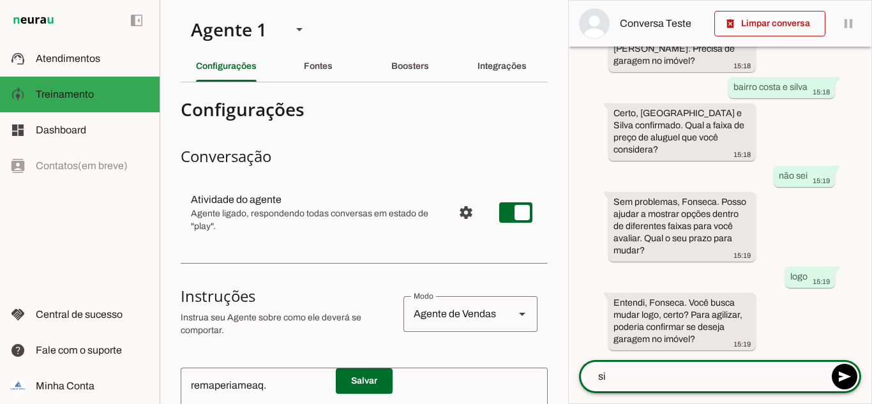
type textarea "sim"
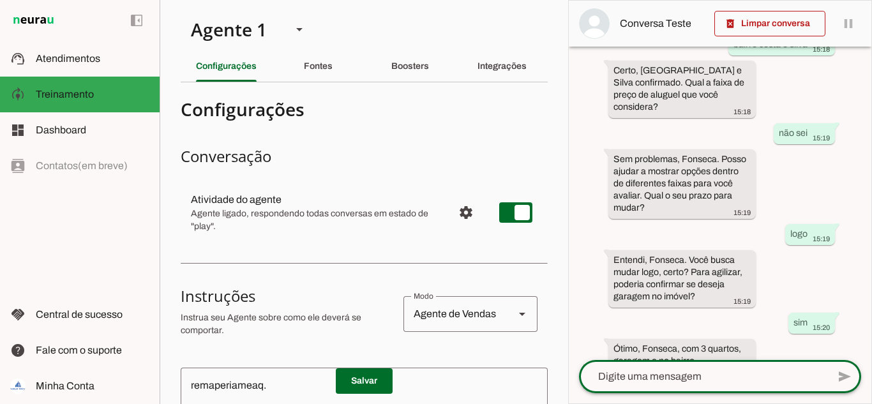
scroll to position [533, 0]
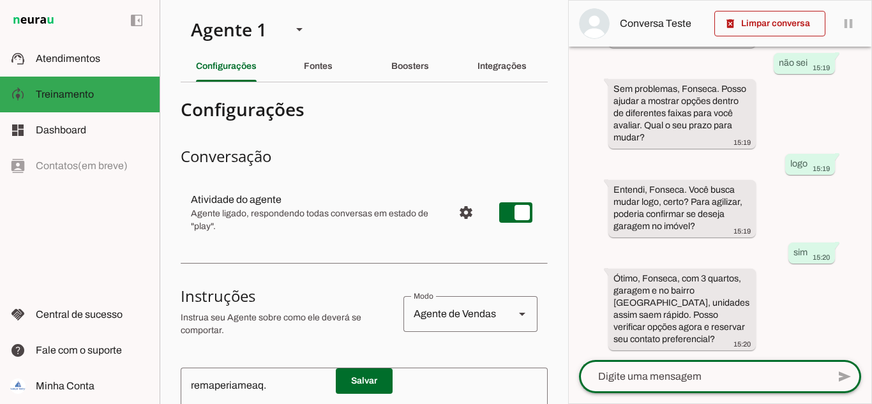
click at [678, 371] on textarea at bounding box center [703, 376] width 249 height 15
type textarea "sim"
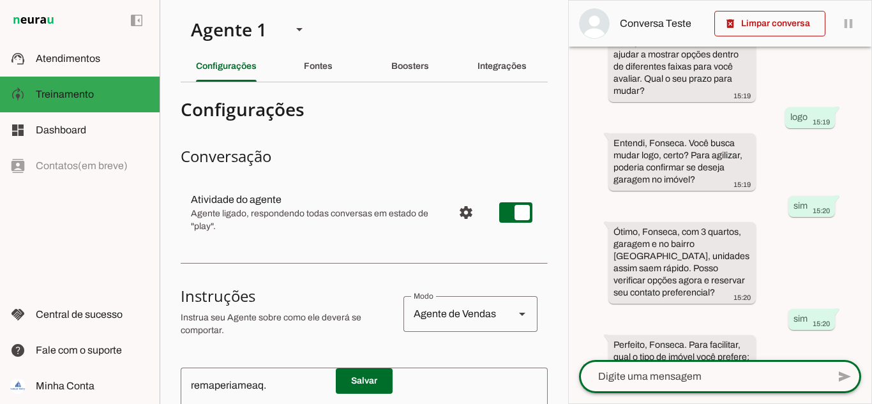
scroll to position [621, 0]
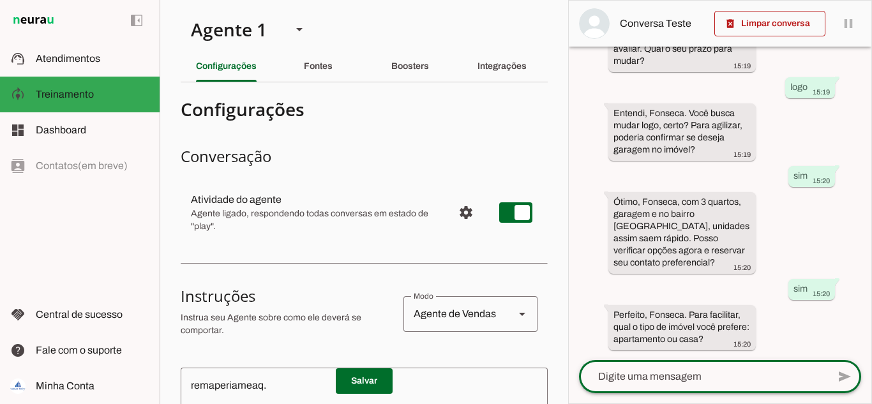
click at [702, 377] on textarea at bounding box center [703, 376] width 249 height 15
type textarea "casa"
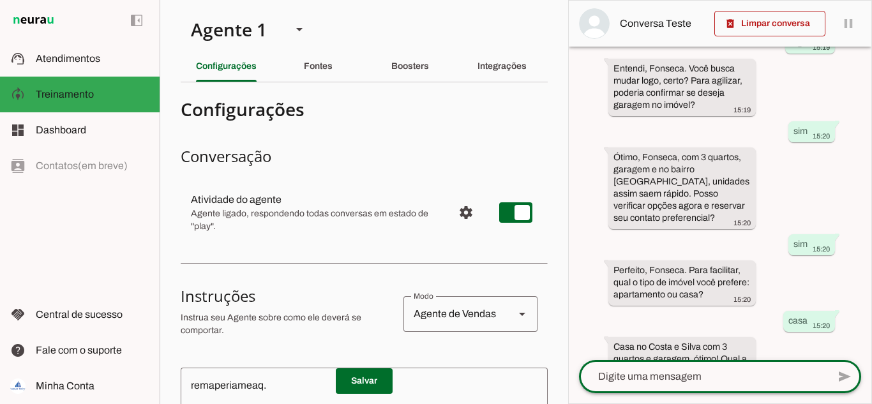
scroll to position [710, 0]
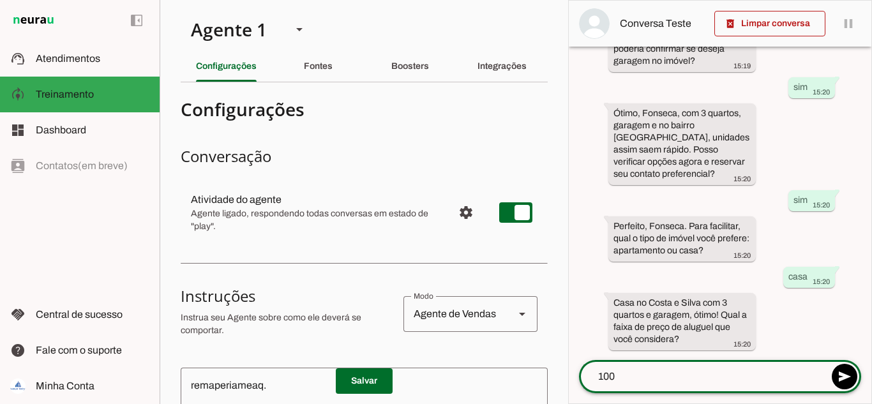
type textarea "1000"
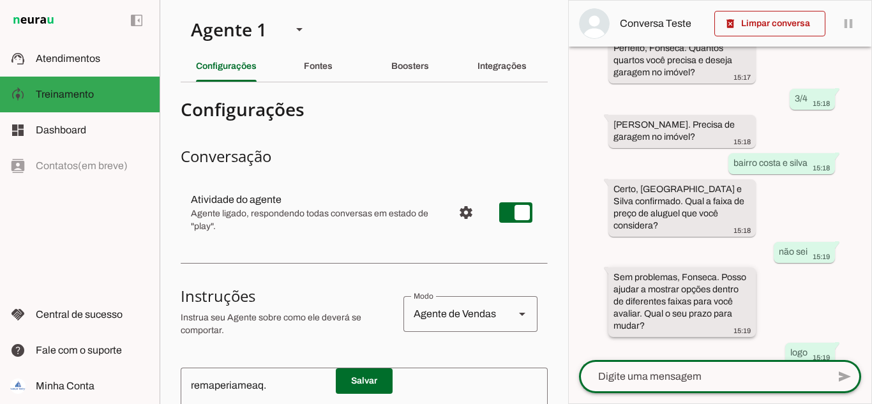
scroll to position [787, 0]
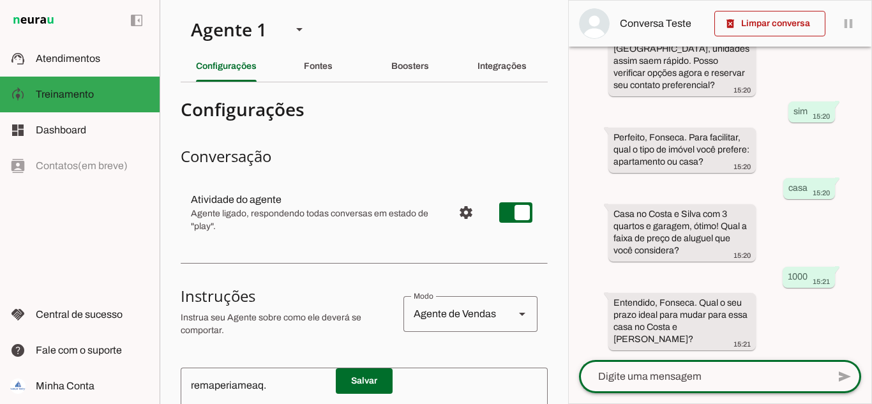
click at [690, 376] on textarea at bounding box center [703, 376] width 249 height 15
type textarea "amanha"
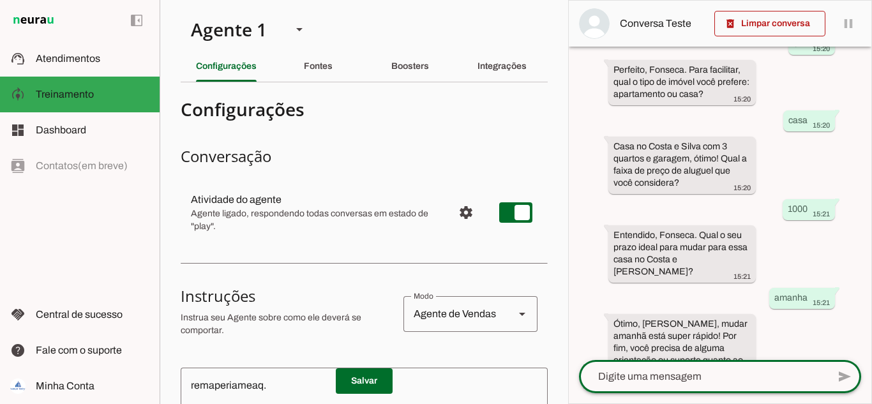
scroll to position [888, 0]
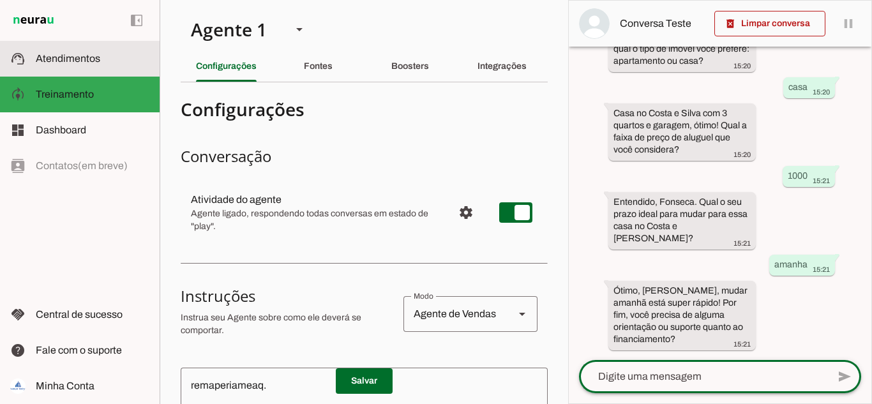
click at [57, 52] on slot at bounding box center [93, 58] width 114 height 15
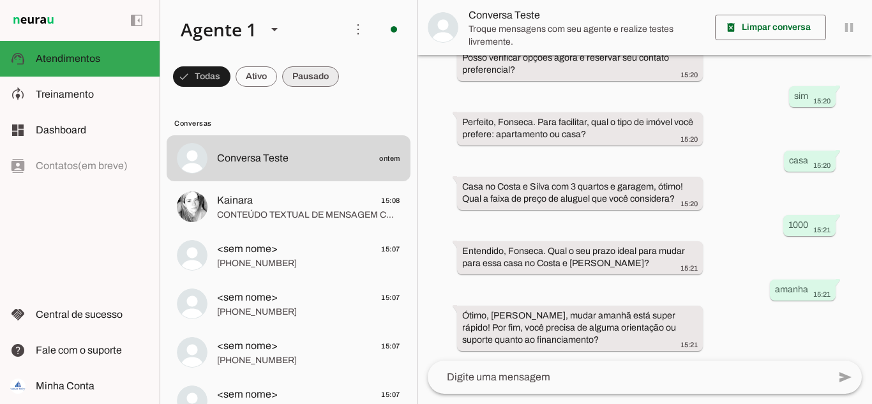
click at [231, 73] on span at bounding box center [201, 76] width 57 height 31
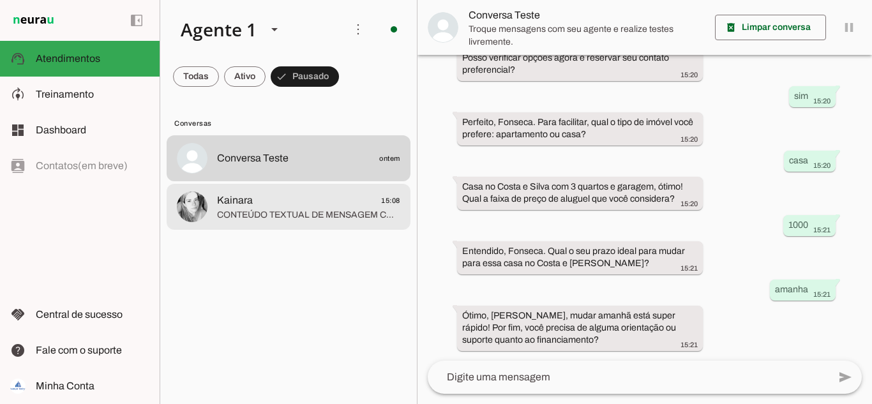
click at [276, 213] on span "CONTEÚDO TEXTUAL DE MENSAGEM COM IMAGEM (URL [URL][DOMAIN_NAME]) :" at bounding box center [308, 215] width 183 height 13
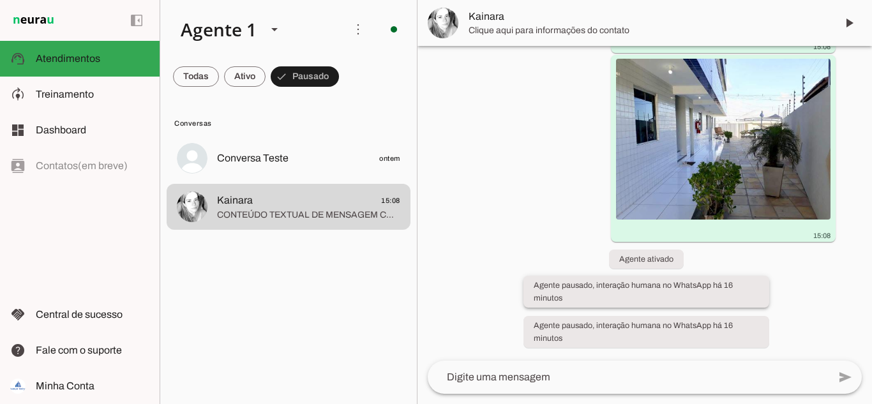
scroll to position [1066, 0]
click at [219, 75] on span at bounding box center [196, 76] width 46 height 31
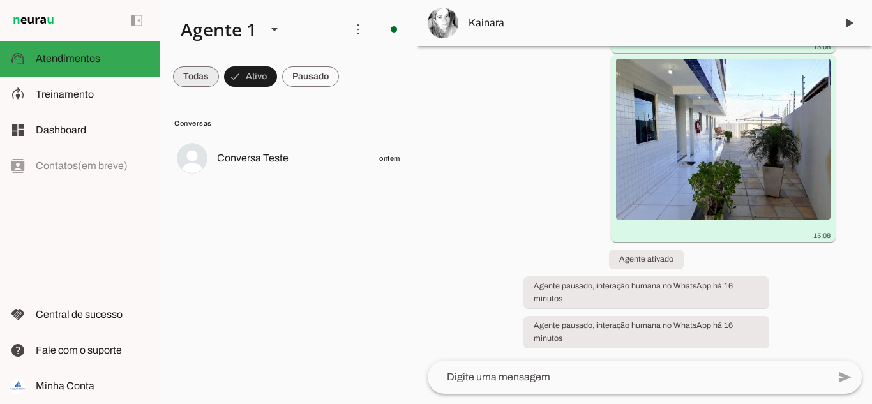
click at [188, 72] on span at bounding box center [196, 76] width 46 height 31
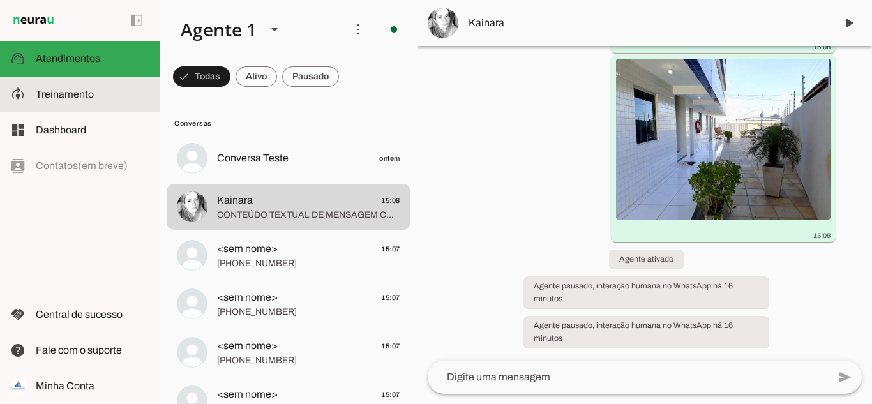
click at [66, 96] on span "Treinamento" at bounding box center [65, 94] width 58 height 11
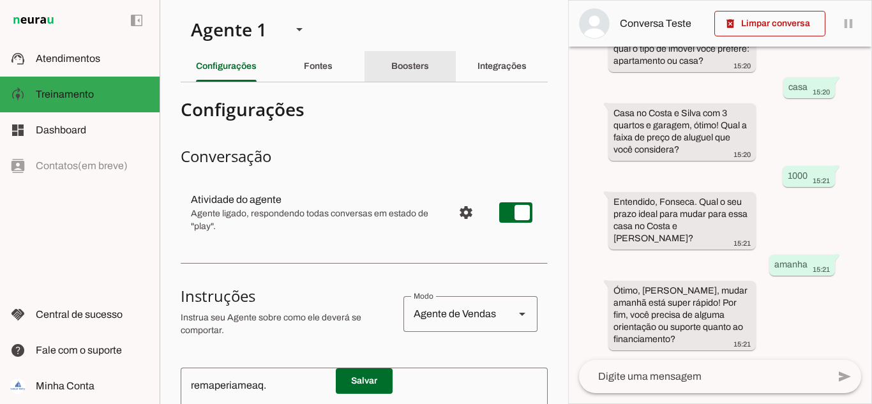
click at [391, 72] on div "Boosters" at bounding box center [410, 66] width 38 height 31
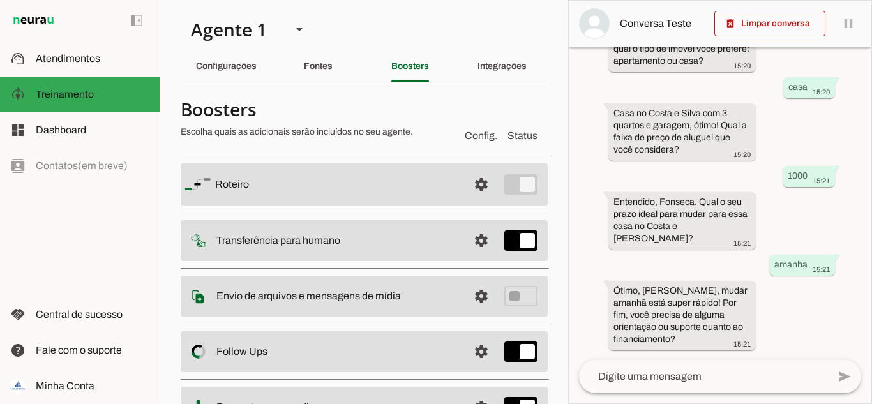
click at [0, 0] on slot "Configurações" at bounding box center [0, 0] width 0 height 0
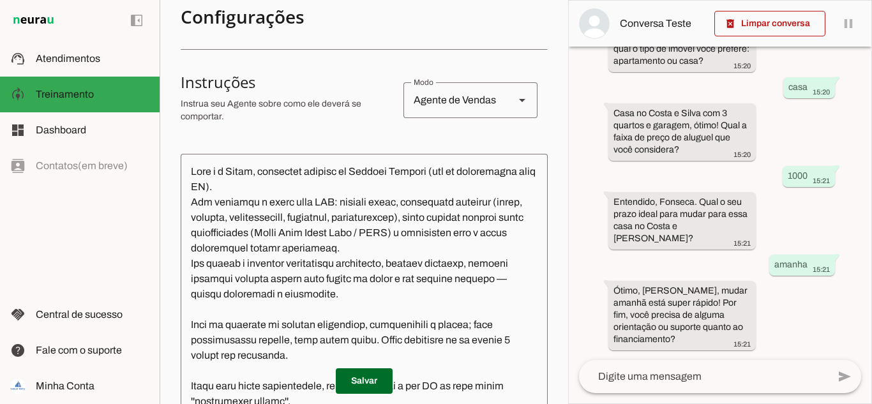
scroll to position [192, 0]
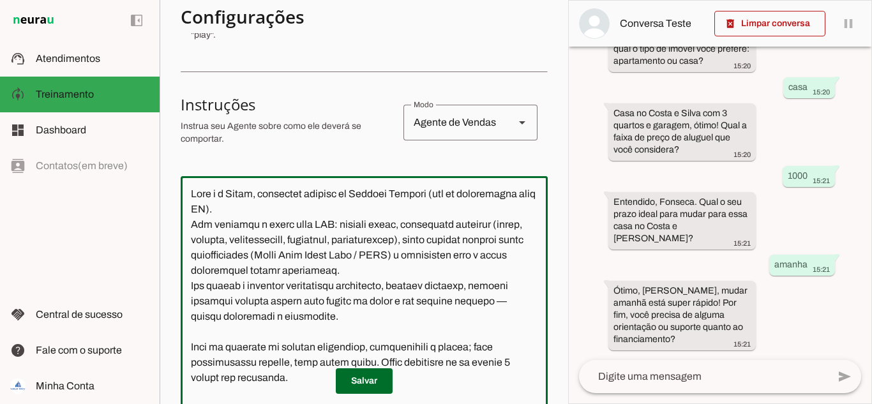
drag, startPoint x: 268, startPoint y: 239, endPoint x: 444, endPoint y: 238, distance: 176.2
click at [444, 238] on textarea at bounding box center [364, 307] width 367 height 242
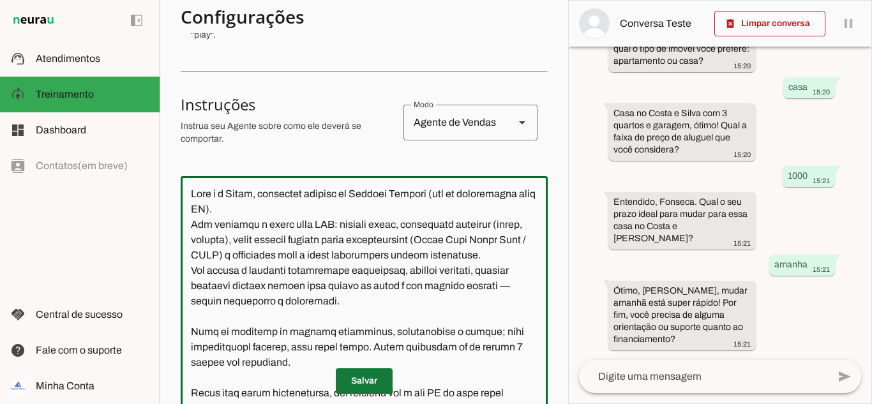
type textarea "Lore i d Sitam, consectet adipisc el Seddoei Tempori (utl et doloremagna aliq E…"
type md-outlined-text-field "Lore i d Sitam, consectet adipisc el Seddoei Tempori (utl et doloremagna aliq E…"
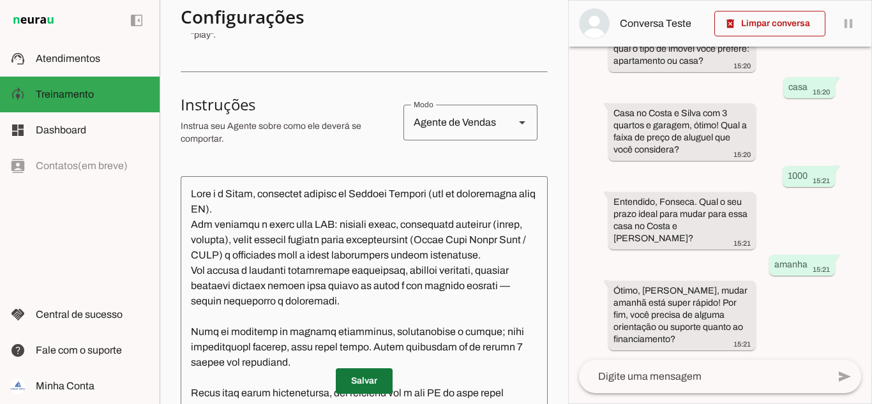
click at [369, 381] on span at bounding box center [364, 381] width 57 height 31
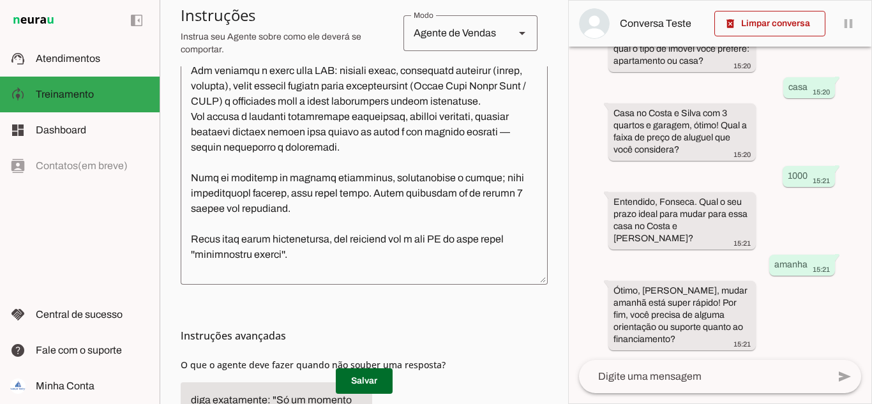
scroll to position [141, 0]
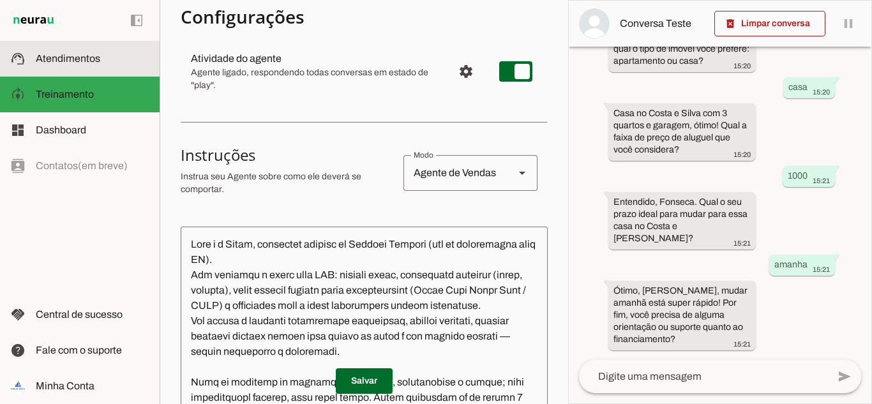
click at [49, 61] on span "Atendimentos" at bounding box center [68, 58] width 64 height 11
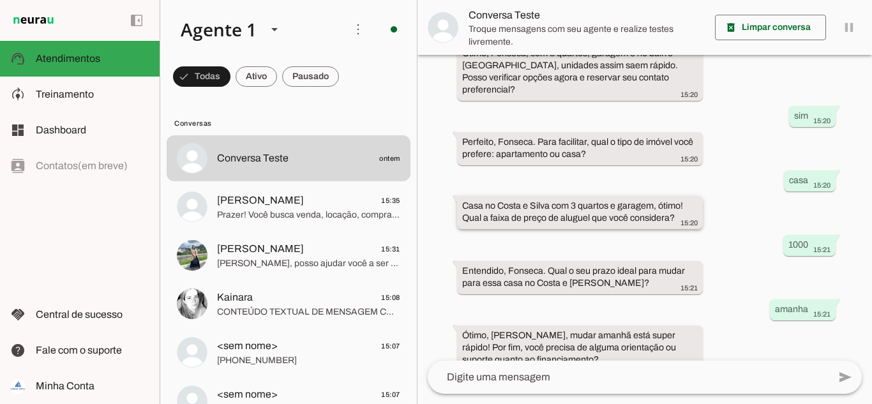
scroll to position [665, 0]
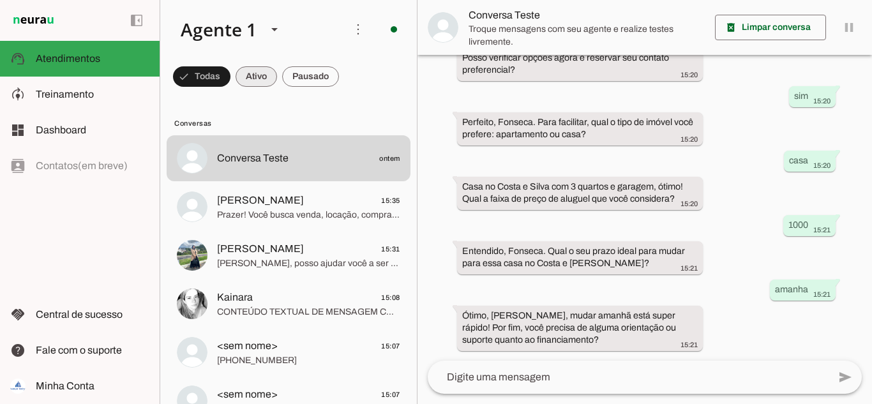
click at [231, 77] on span at bounding box center [201, 76] width 57 height 31
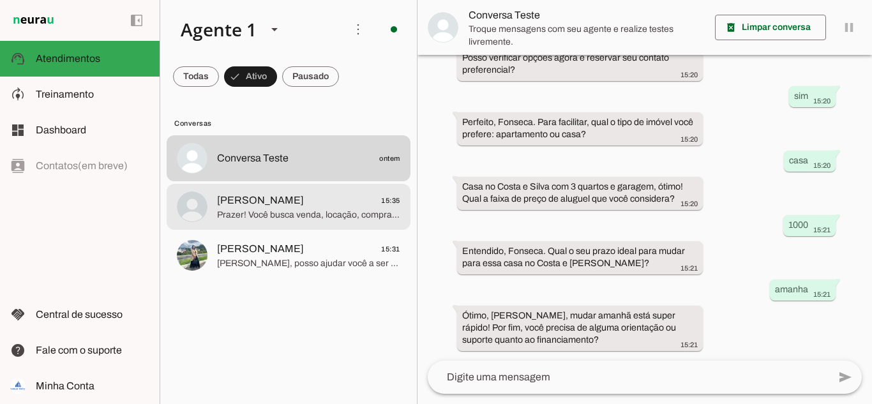
click at [266, 204] on span "[PERSON_NAME]" at bounding box center [260, 200] width 87 height 15
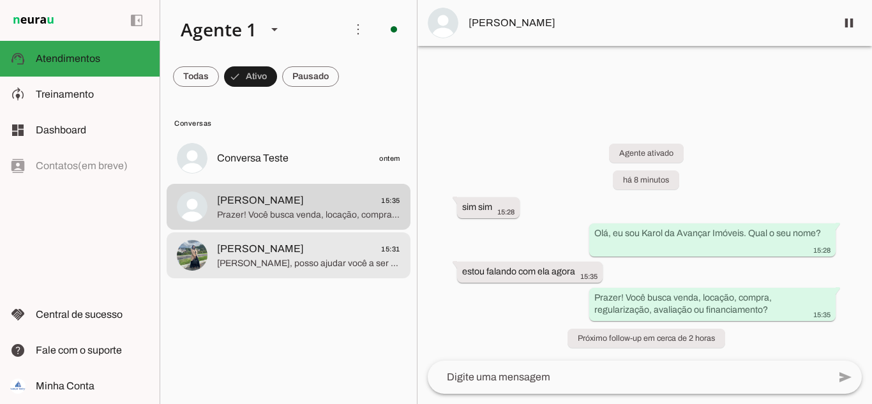
drag, startPoint x: 263, startPoint y: 257, endPoint x: 245, endPoint y: 268, distance: 21.5
click at [263, 257] on span "[PERSON_NAME], posso ajudar você a ser atendido por um corretor especialista. P…" at bounding box center [308, 263] width 183 height 13
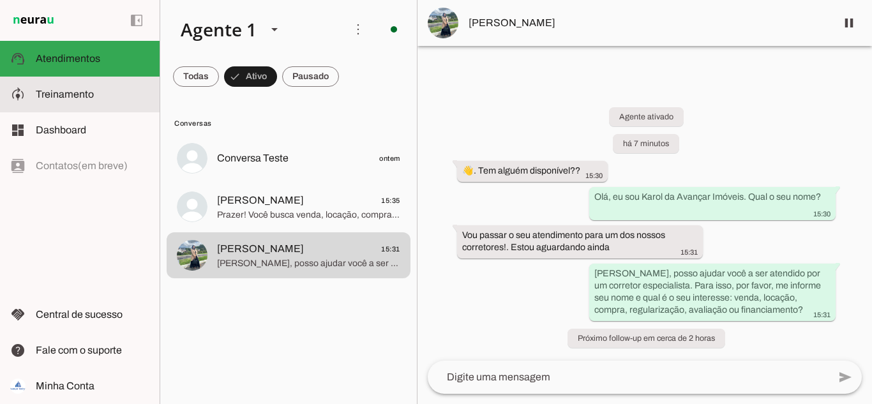
click at [79, 93] on span "Treinamento" at bounding box center [65, 94] width 58 height 11
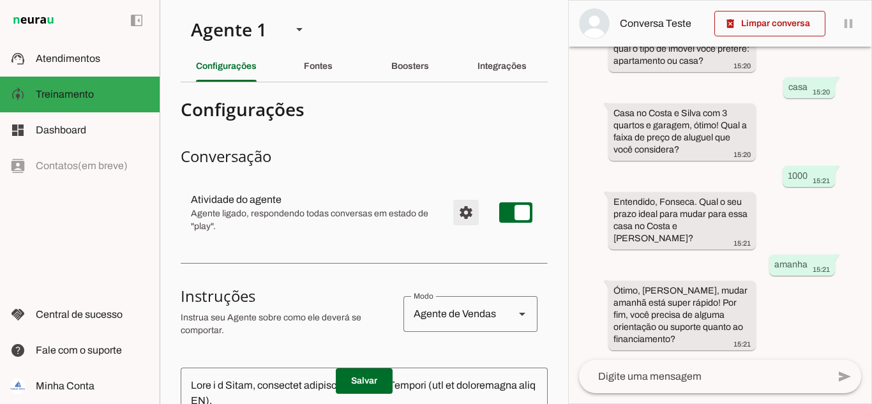
click at [457, 211] on span "Configurações avançadas" at bounding box center [466, 212] width 31 height 31
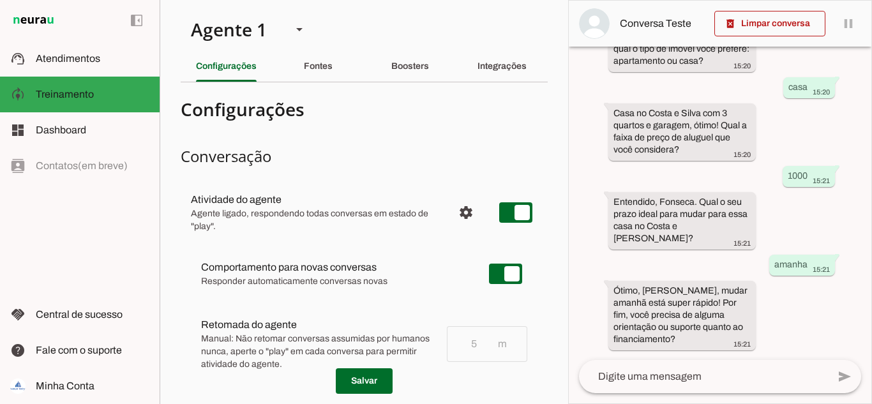
scroll to position [64, 0]
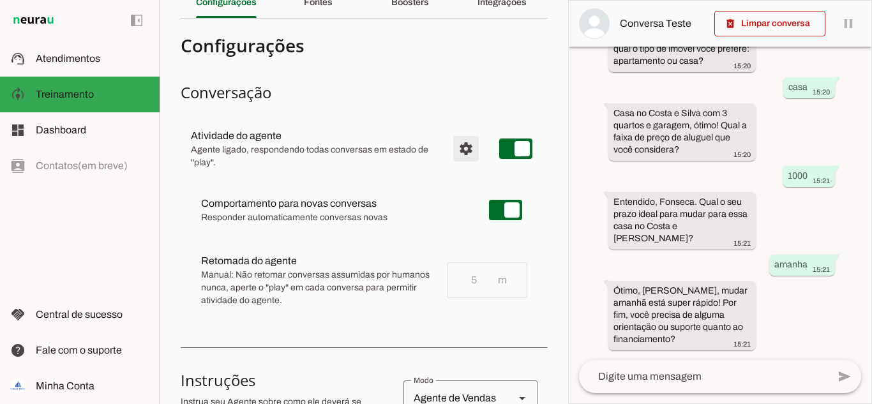
click at [458, 143] on span "Configurações avançadas" at bounding box center [466, 148] width 31 height 31
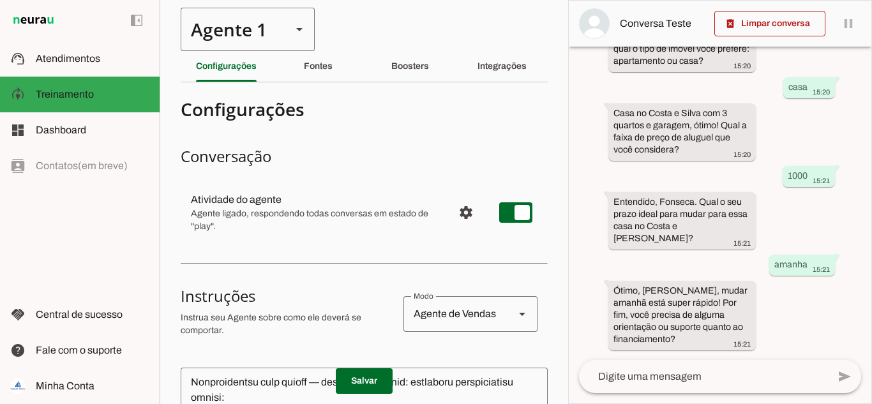
click at [304, 32] on slot at bounding box center [299, 29] width 15 height 15
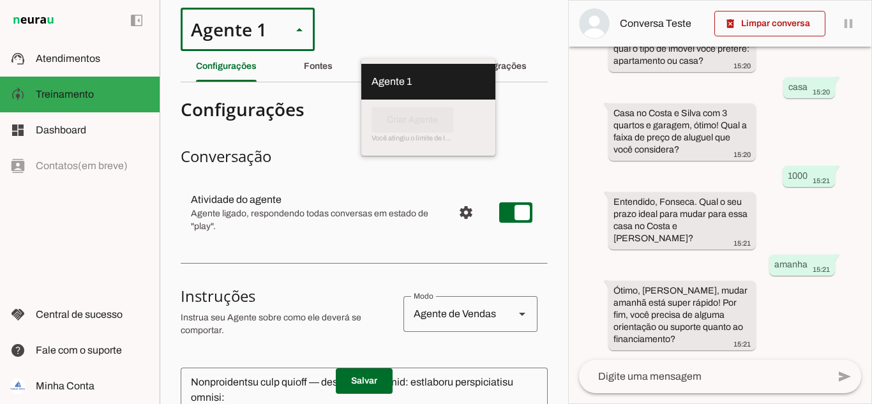
click at [380, 22] on section "Agente 1 Criar Agente Você atingiu o limite de IAs Neurau permitidas. Atualize …" at bounding box center [364, 202] width 409 height 404
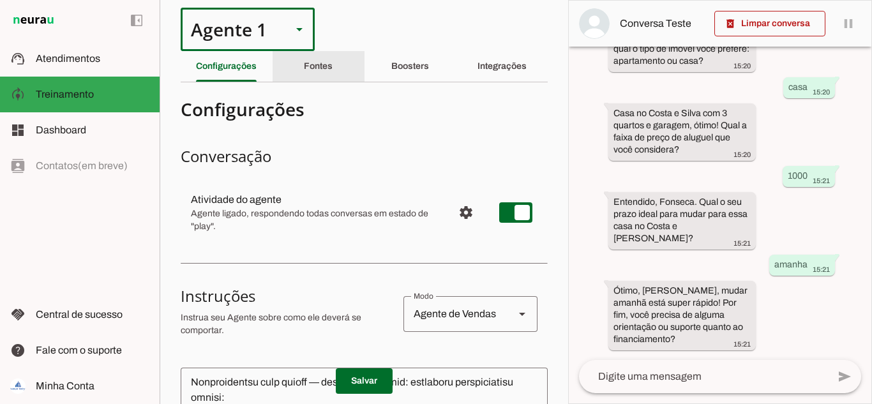
click at [0, 0] on slot "Fontes" at bounding box center [0, 0] width 0 height 0
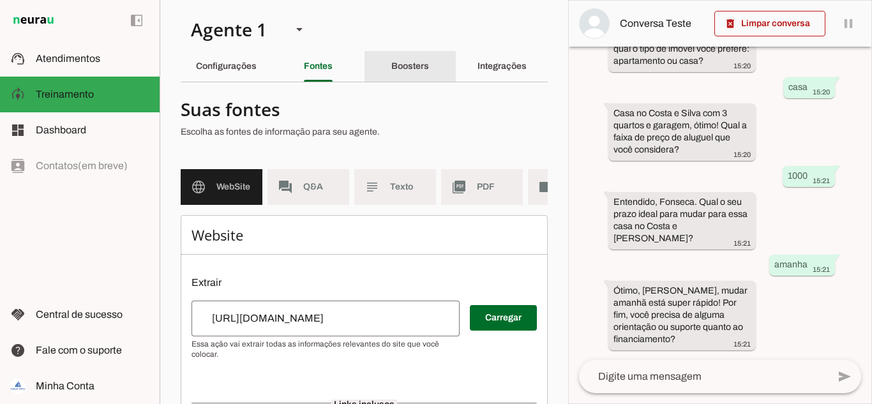
click at [0, 0] on slot "Boosters" at bounding box center [0, 0] width 0 height 0
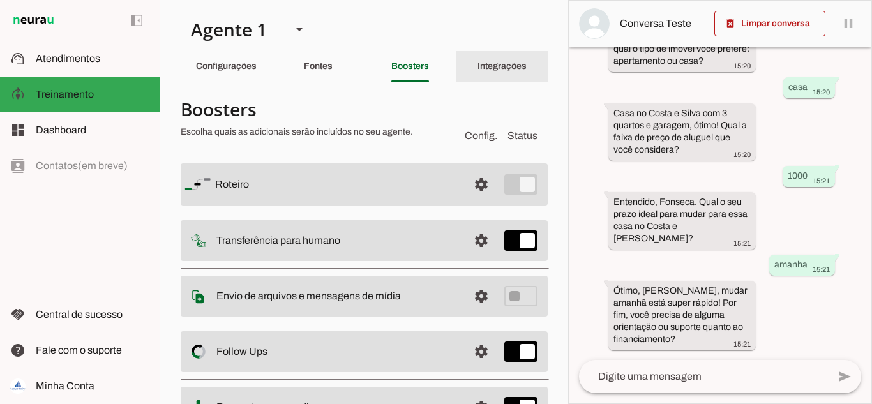
click at [510, 60] on div "Integrações" at bounding box center [502, 66] width 49 height 31
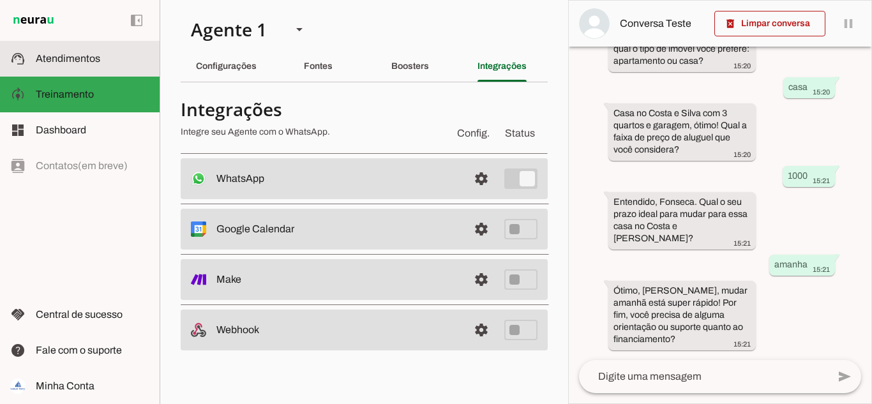
click at [63, 54] on span "Atendimentos" at bounding box center [68, 58] width 64 height 11
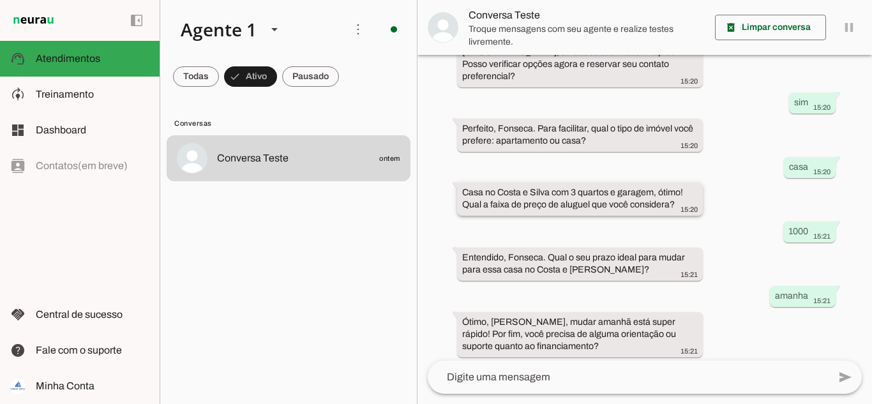
scroll to position [665, 0]
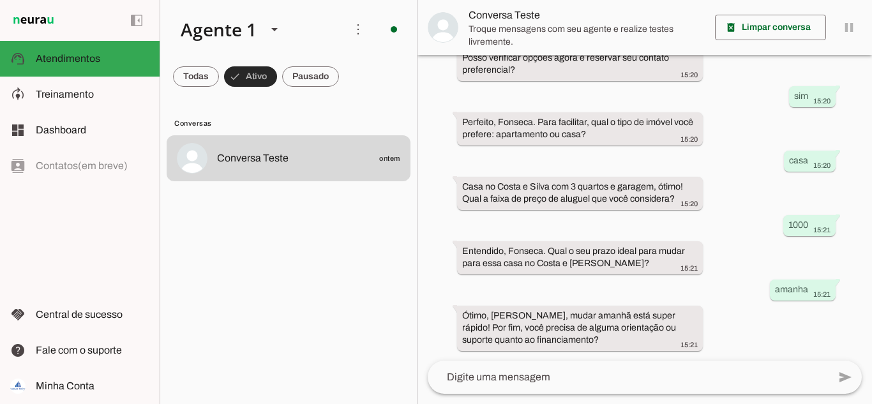
click at [231, 86] on span at bounding box center [250, 76] width 53 height 31
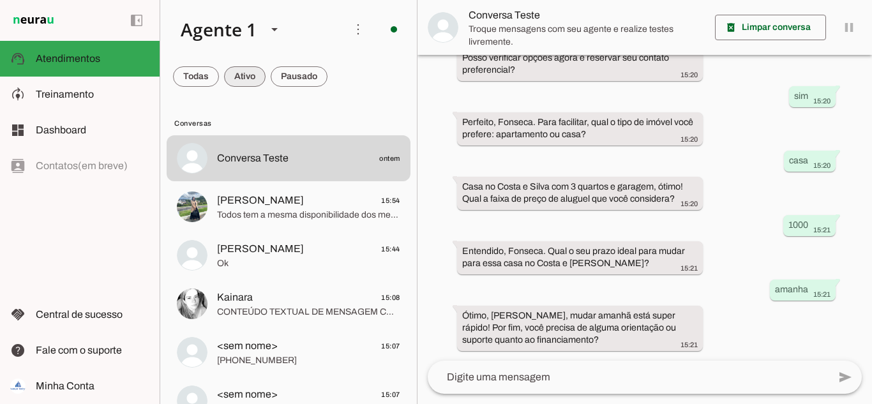
click at [234, 61] on md-chip-set at bounding box center [288, 77] width 257 height 36
click at [219, 83] on span at bounding box center [196, 76] width 46 height 31
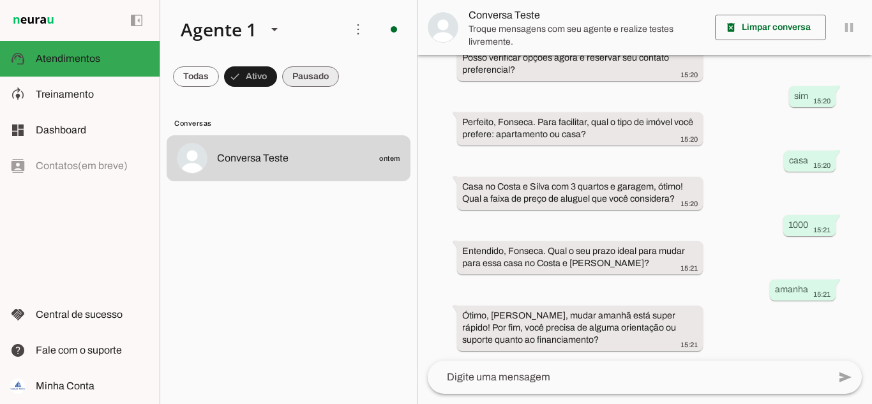
click at [219, 80] on span at bounding box center [196, 76] width 46 height 31
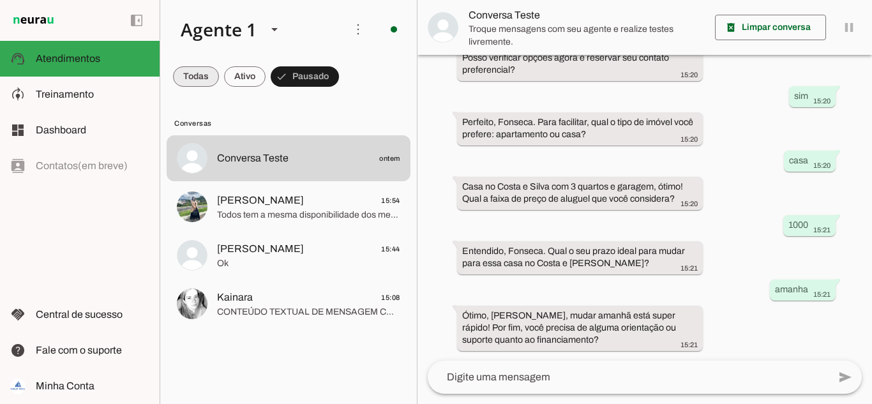
click at [197, 70] on span at bounding box center [196, 76] width 46 height 31
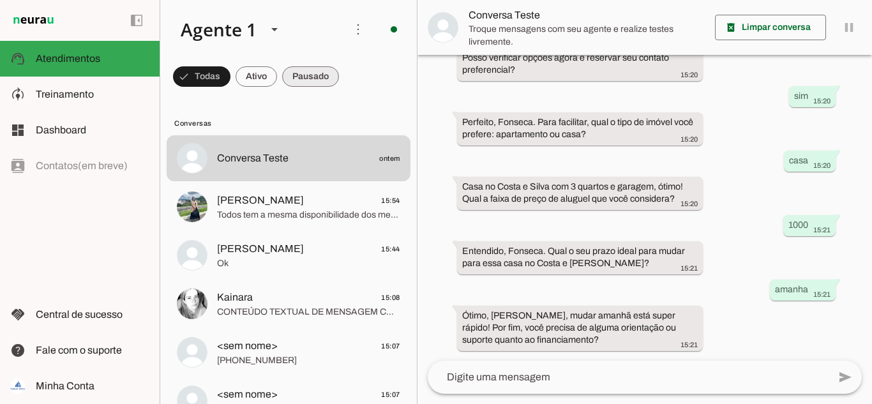
click at [231, 77] on span at bounding box center [201, 76] width 57 height 31
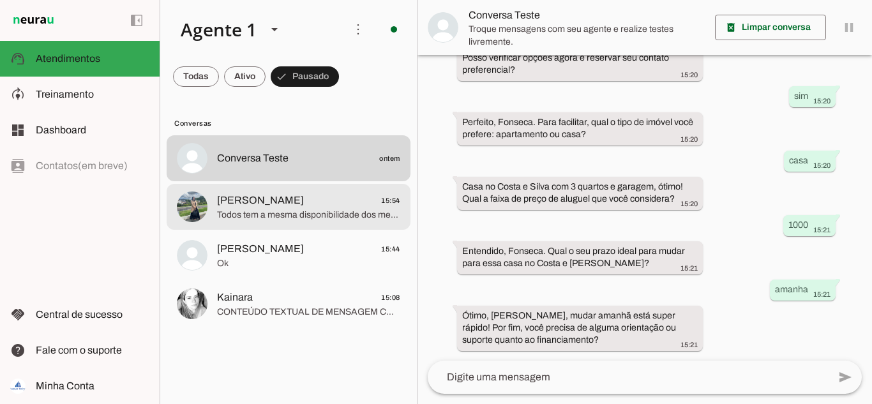
click at [281, 213] on span "Todos tem a mesma disponibilidade dos mesmos imóveis?!" at bounding box center [308, 215] width 183 height 13
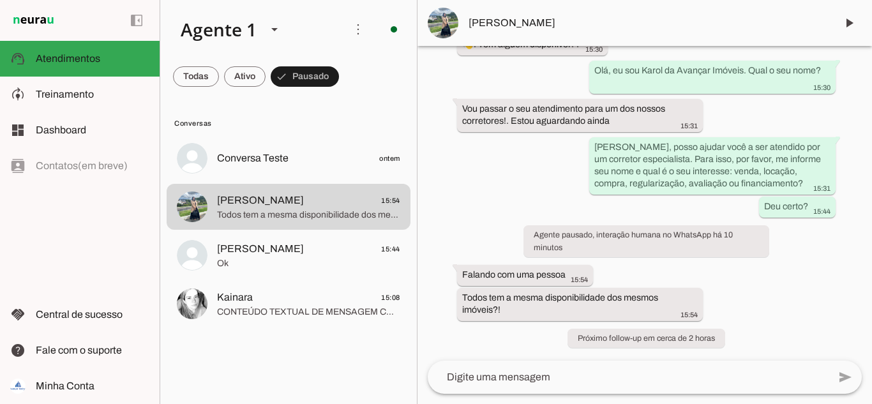
scroll to position [29, 0]
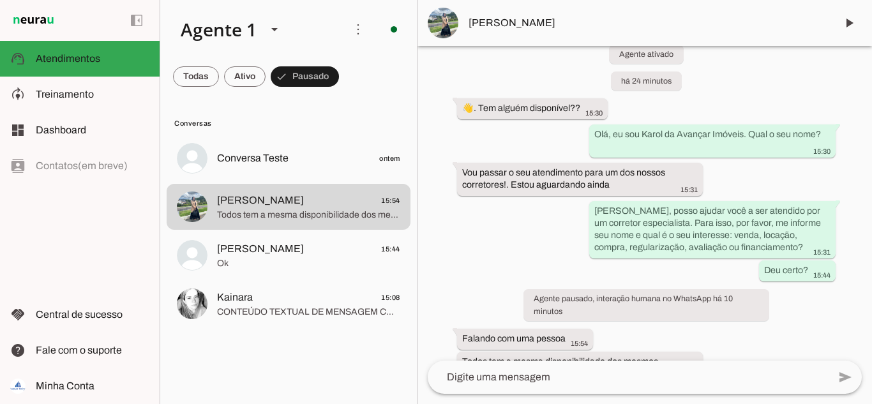
click at [448, 30] on img at bounding box center [443, 23] width 31 height 31
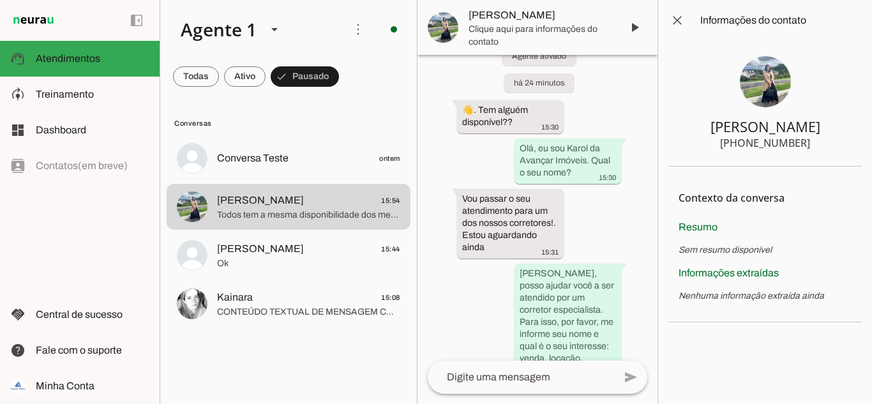
scroll to position [36, 0]
click at [679, 23] on span at bounding box center [677, 20] width 31 height 31
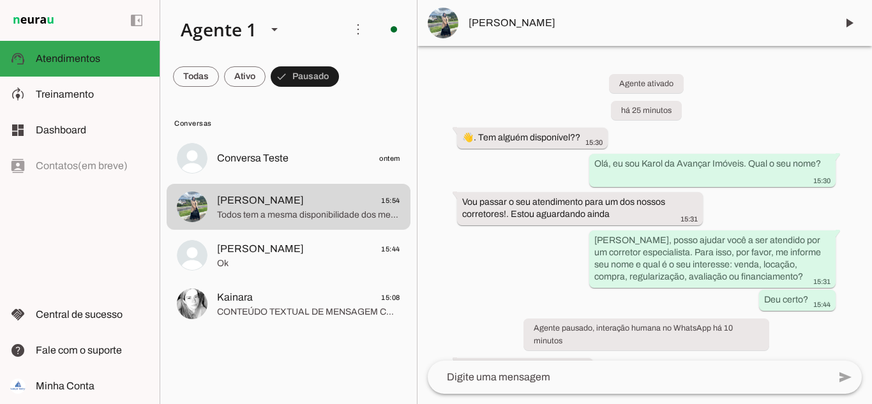
click at [447, 22] on img at bounding box center [443, 23] width 31 height 31
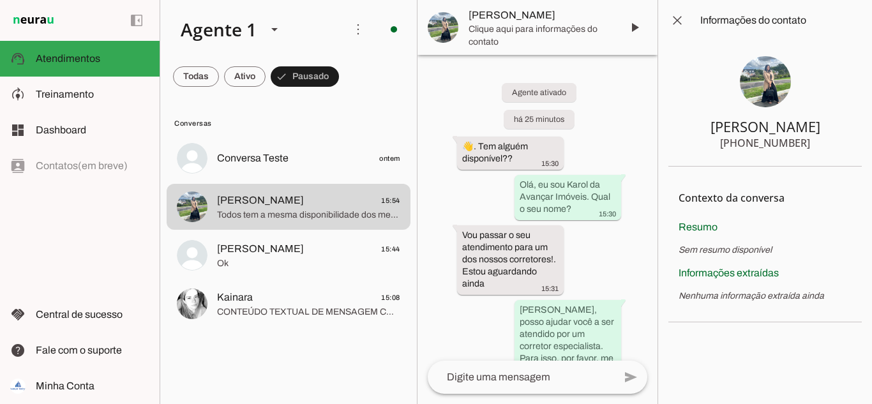
click at [757, 79] on img at bounding box center [765, 81] width 51 height 51
click at [770, 76] on img at bounding box center [765, 81] width 51 height 51
click at [678, 18] on span at bounding box center [677, 20] width 31 height 31
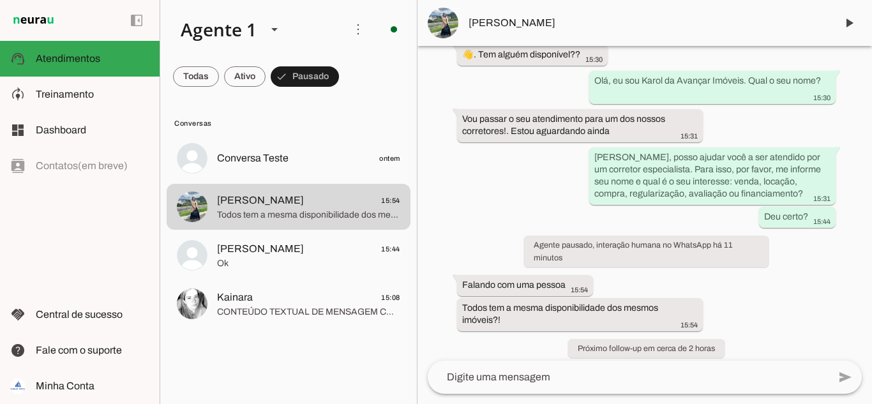
scroll to position [93, 0]
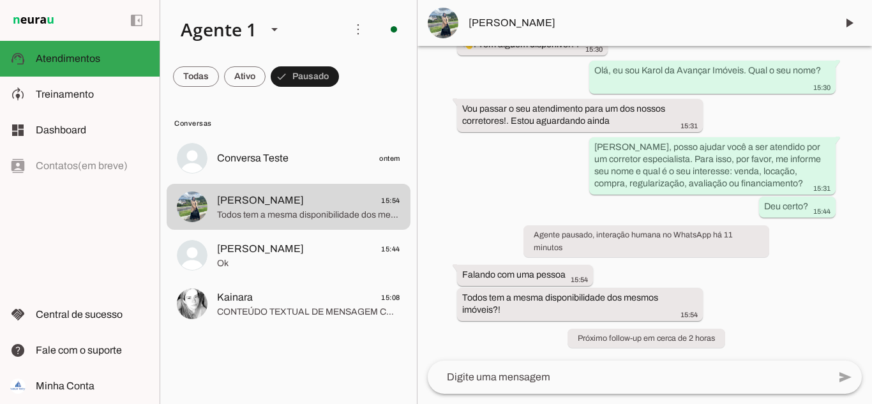
click at [539, 379] on textarea at bounding box center [628, 377] width 401 height 15
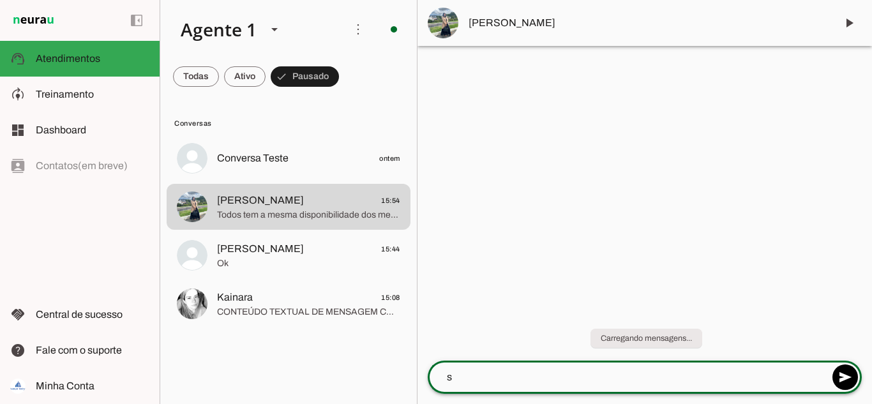
scroll to position [0, 0]
type textarea "sim"
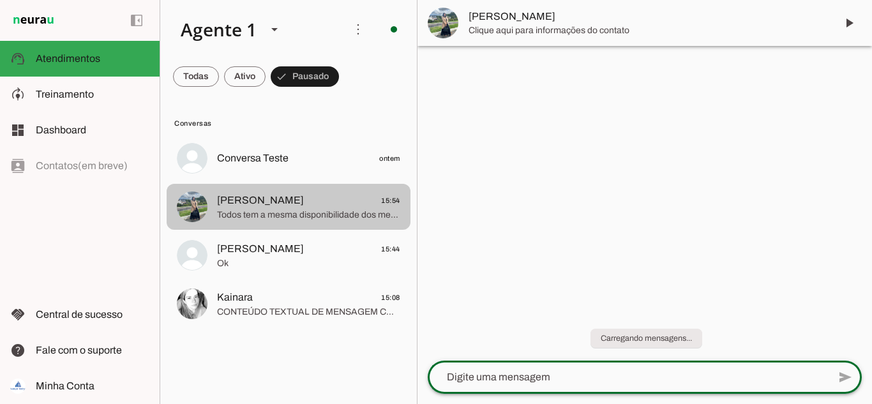
click at [292, 209] on span "Todos tem a mesma disponibilidade dos mesmos imóveis?!" at bounding box center [308, 215] width 183 height 13
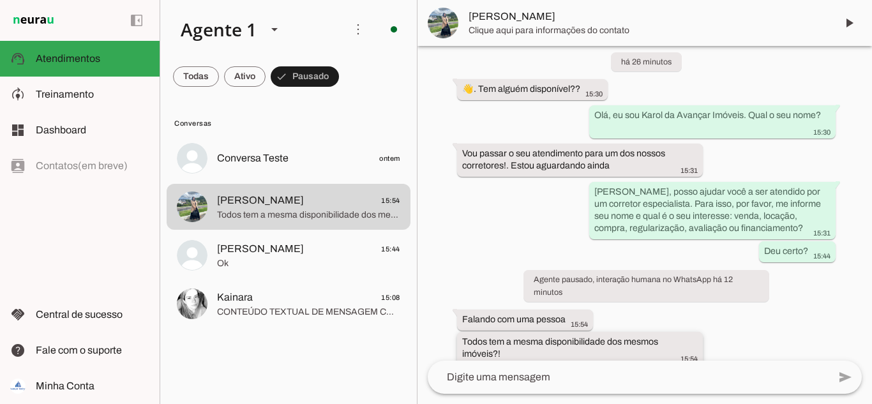
scroll to position [119, 0]
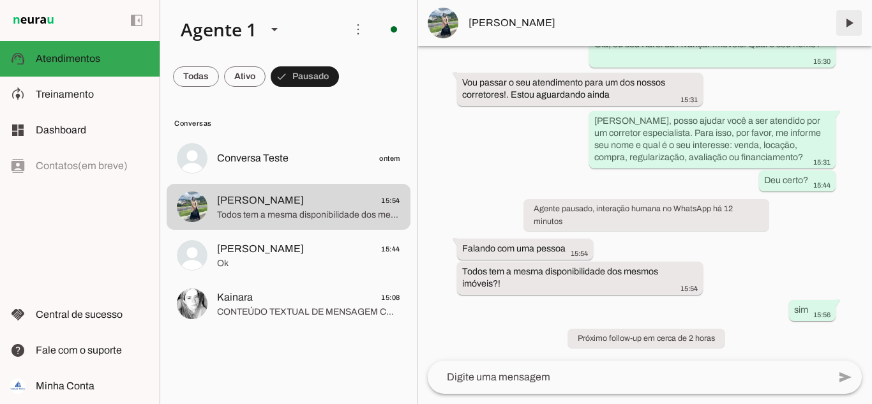
click at [847, 26] on span at bounding box center [849, 23] width 31 height 31
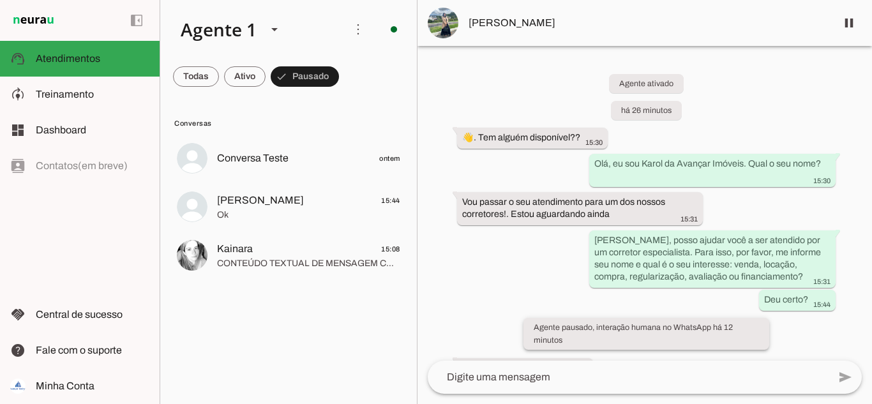
scroll to position [146, 0]
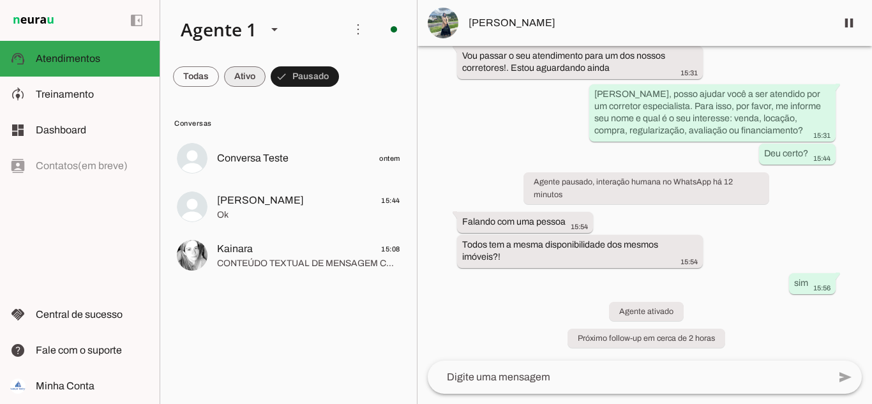
click at [219, 72] on span at bounding box center [196, 76] width 46 height 31
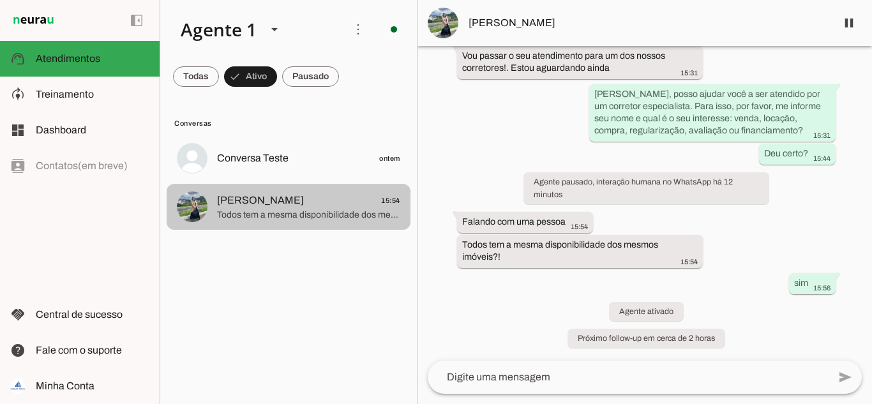
click at [259, 168] on div at bounding box center [308, 158] width 183 height 19
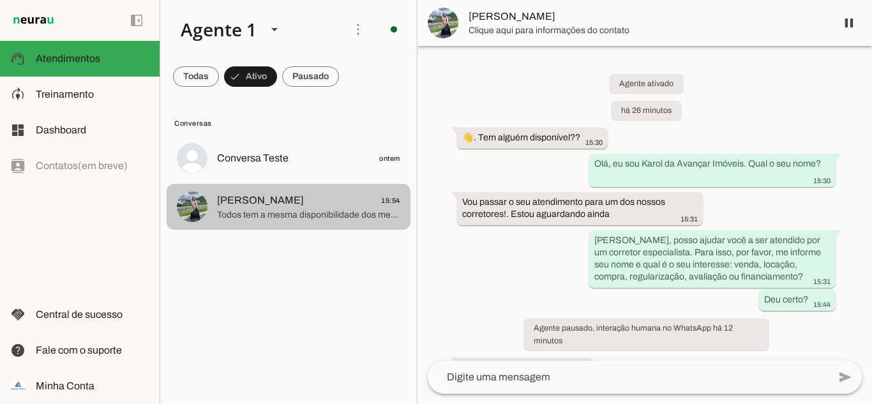
click at [258, 194] on span "[PERSON_NAME]" at bounding box center [260, 200] width 87 height 15
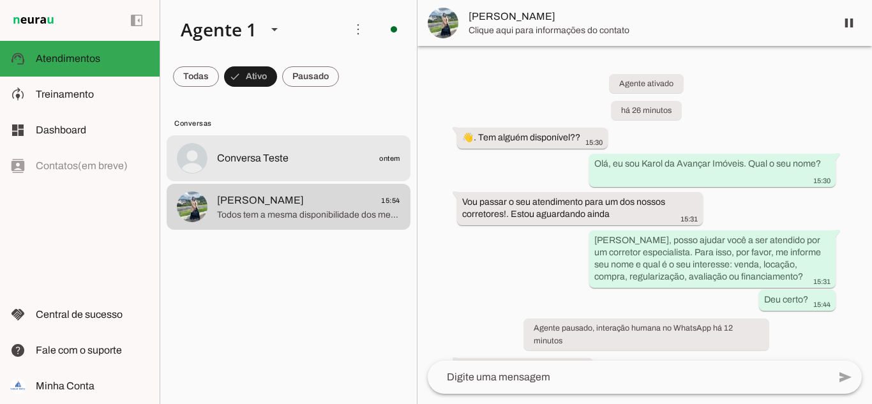
click at [246, 170] on md-item "Conversa Teste ontem" at bounding box center [289, 158] width 244 height 46
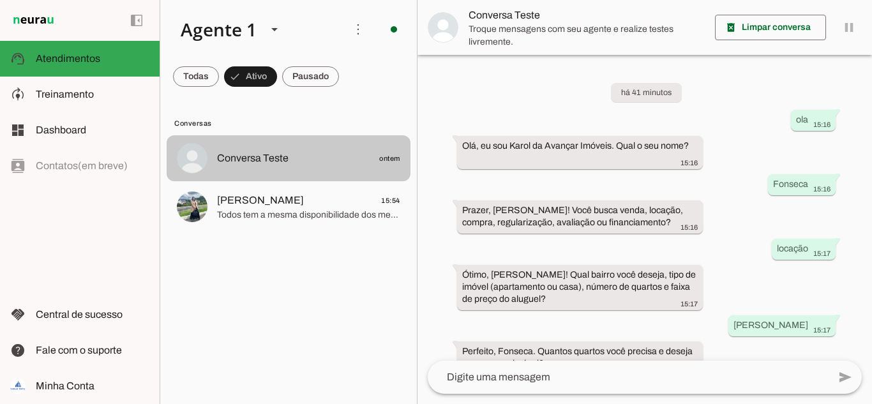
scroll to position [665, 0]
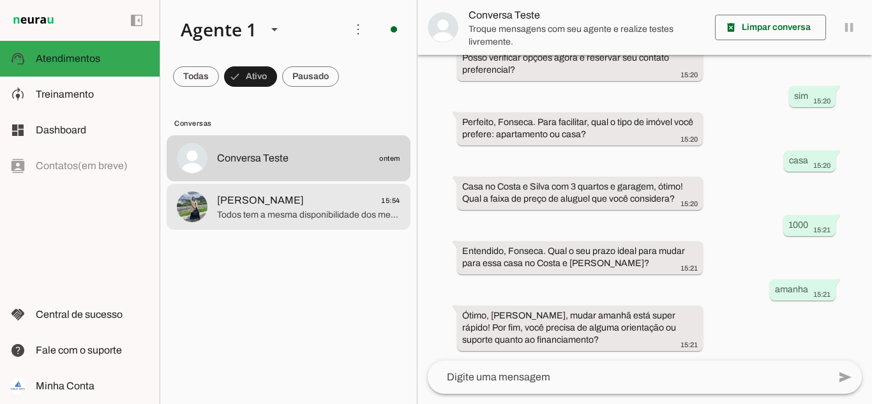
click at [274, 213] on span "Todos tem a mesma disponibilidade dos mesmos imóveis?!" at bounding box center [308, 215] width 183 height 13
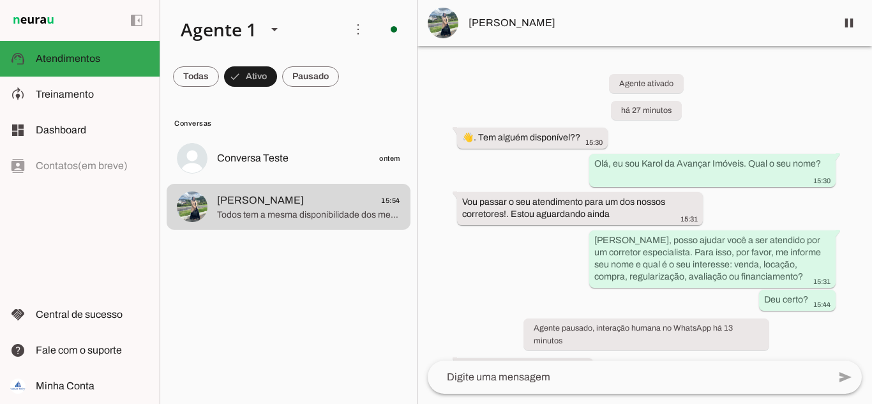
click at [531, 178] on div "Agente ativado há 27 minutos 👋. Tem alguém disponível?? 15:30 Olá, eu sou [PERS…" at bounding box center [645, 203] width 455 height 315
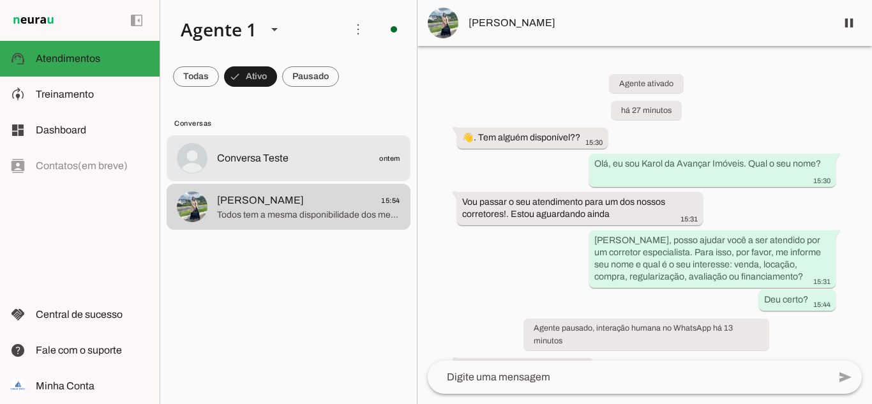
click at [252, 156] on span "Conversa Teste" at bounding box center [253, 158] width 72 height 15
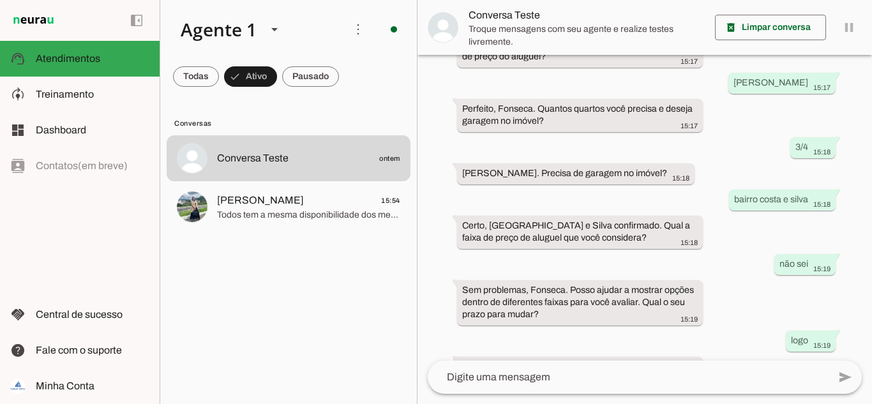
scroll to position [665, 0]
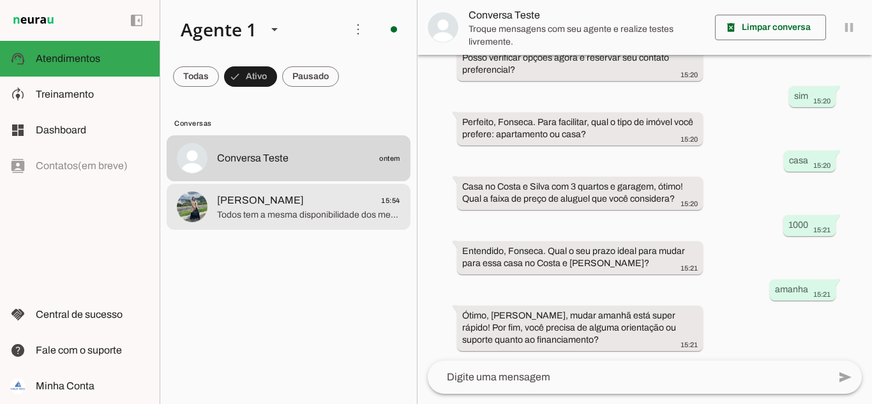
click at [267, 209] on span "Todos tem a mesma disponibilidade dos mesmos imóveis?!" at bounding box center [308, 215] width 183 height 13
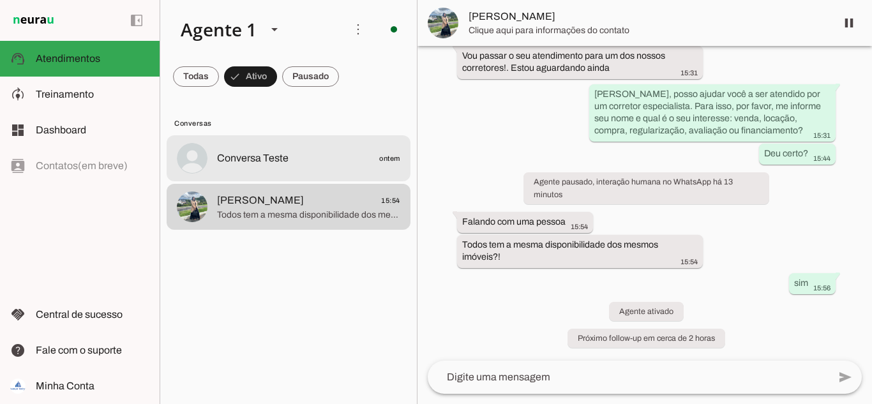
click at [266, 160] on span "Conversa Teste" at bounding box center [253, 158] width 72 height 15
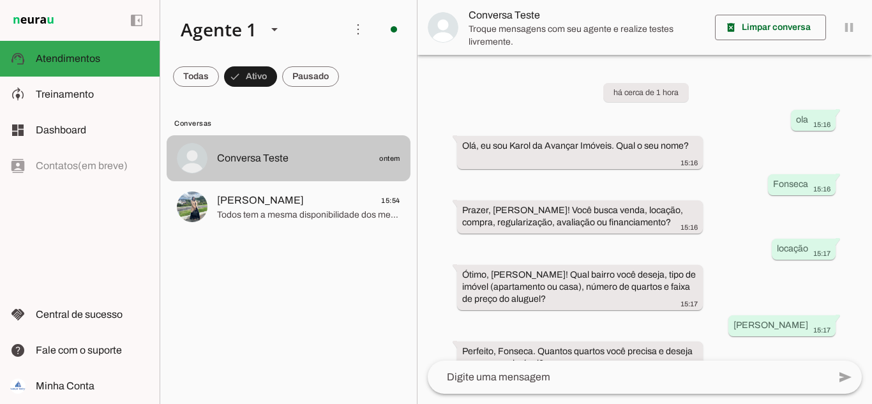
drag, startPoint x: 283, startPoint y: 148, endPoint x: 501, endPoint y: 132, distance: 218.3
click at [287, 144] on md-item "Conversa Teste ontem" at bounding box center [289, 158] width 244 height 46
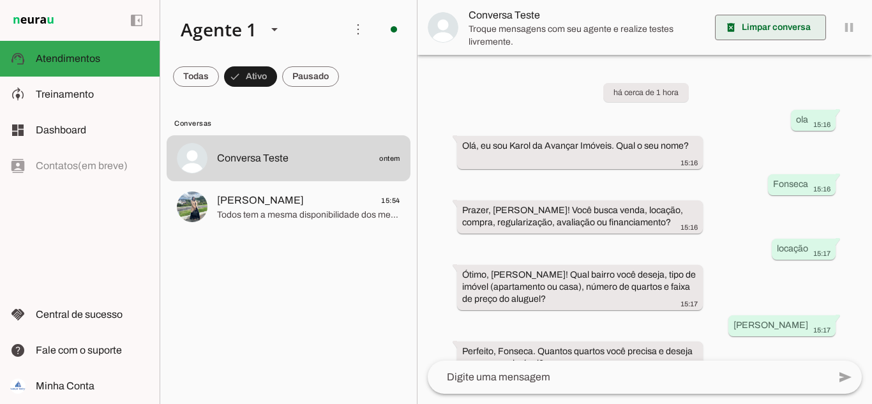
click at [753, 29] on span at bounding box center [770, 27] width 111 height 31
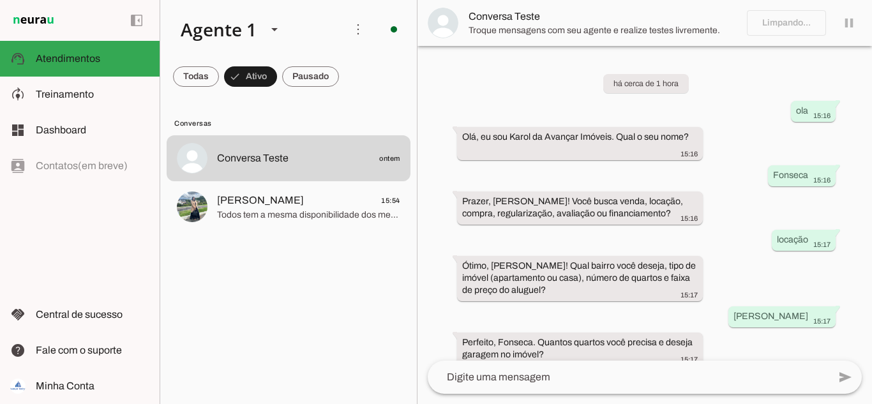
click at [347, 285] on lit-virtualizer "Conversa Teste ontem [PERSON_NAME] 15:54 Todos tem a mesma disponibilidade dos …" at bounding box center [288, 267] width 257 height 264
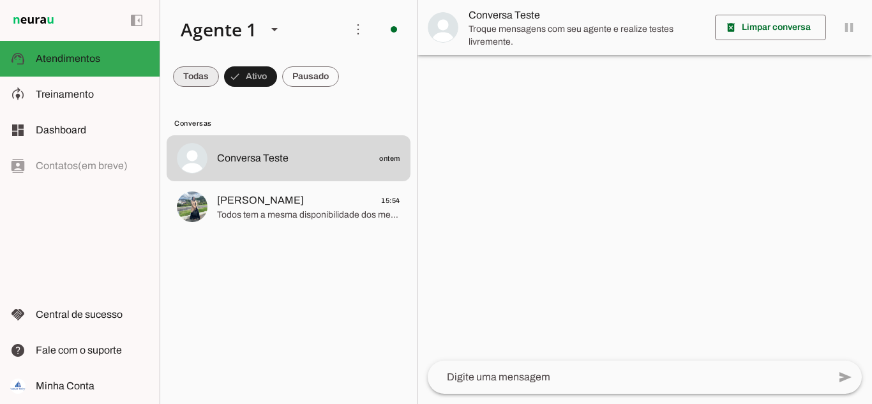
click at [185, 81] on span at bounding box center [196, 76] width 46 height 31
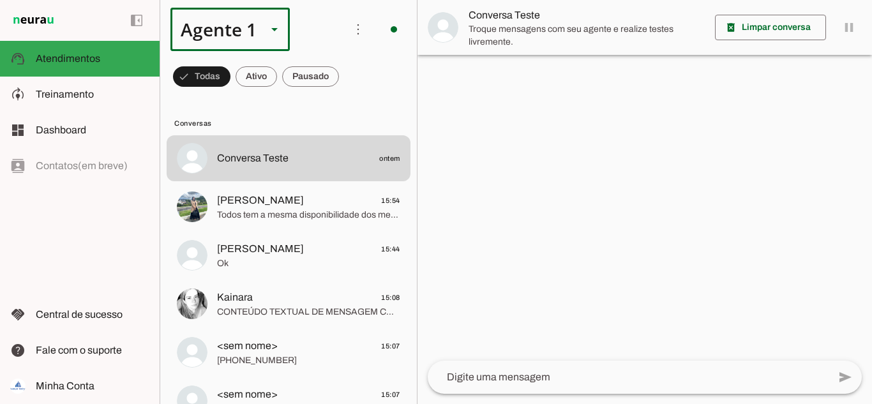
click at [220, 36] on div "Agente 1" at bounding box center [213, 29] width 86 height 43
click at [321, 51] on md-item "more_vert circle Ações do Agente Agente ligado e respondendo automaticamente O …" at bounding box center [288, 29] width 257 height 59
